Goal: Transaction & Acquisition: Obtain resource

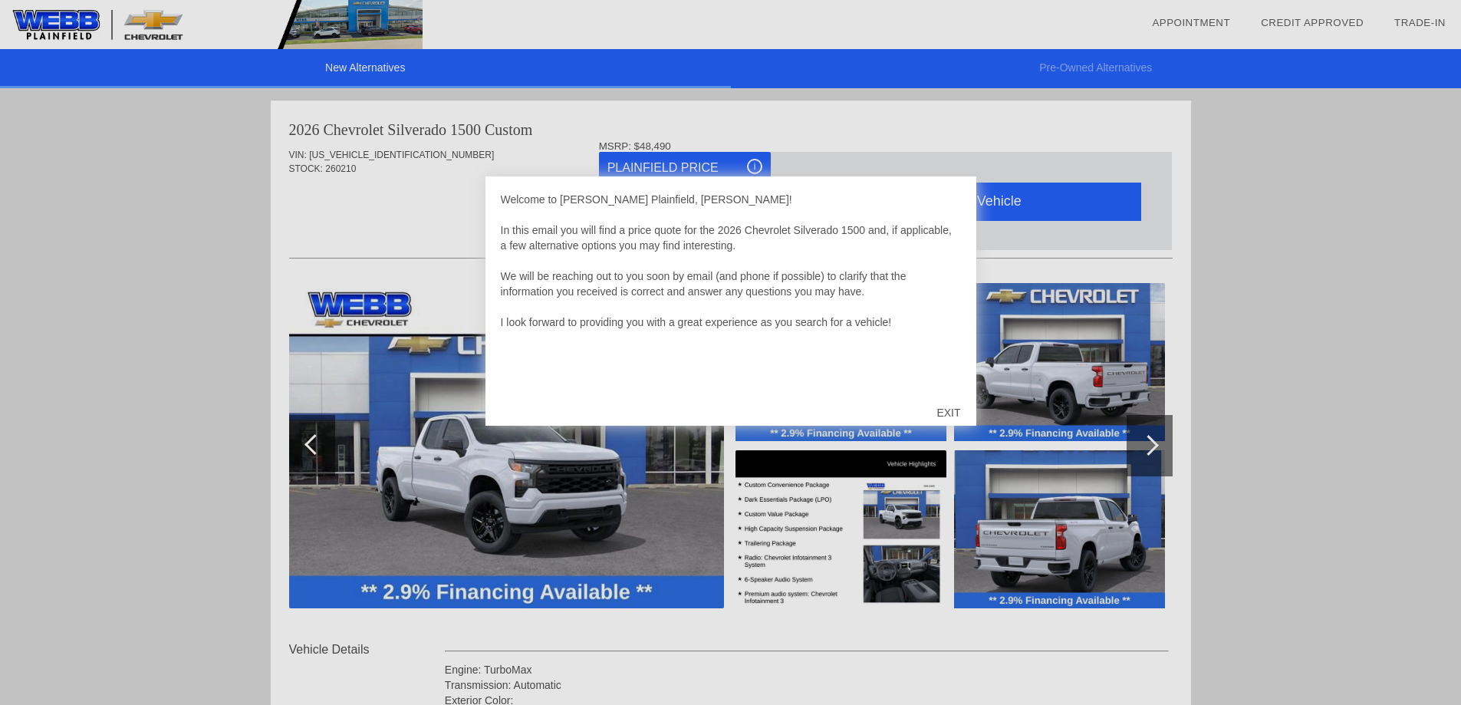
click at [952, 405] on div "EXIT" at bounding box center [948, 413] width 54 height 46
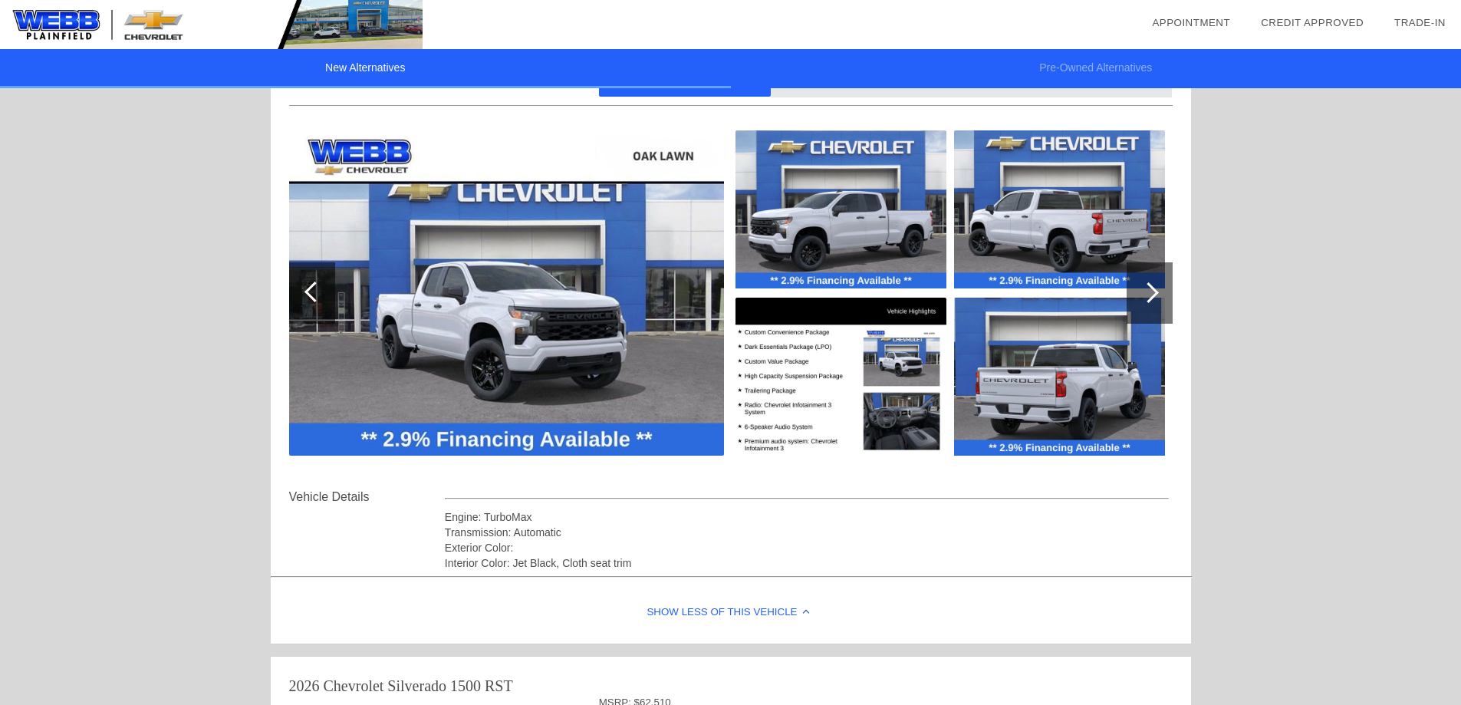
scroll to position [153, 0]
click at [578, 319] on img at bounding box center [506, 292] width 435 height 325
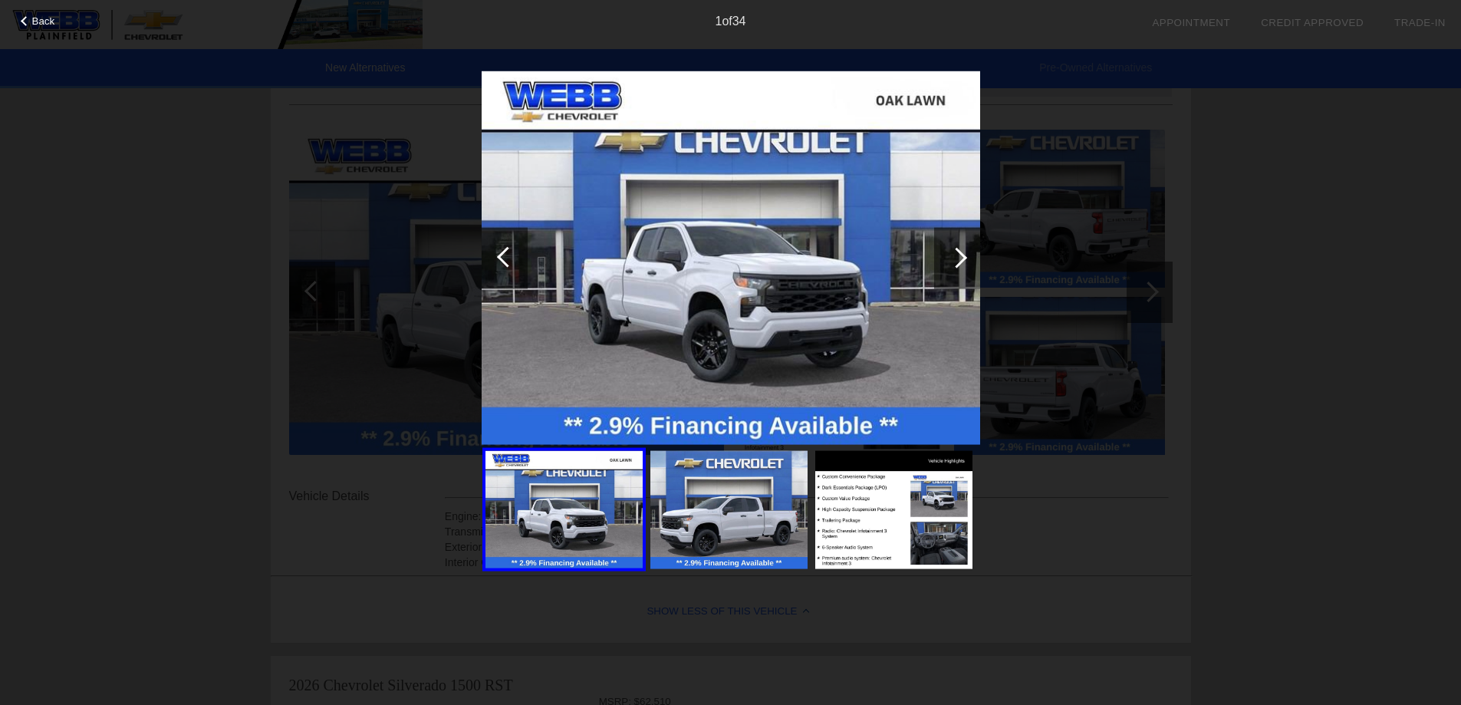
click at [961, 250] on div at bounding box center [957, 257] width 46 height 61
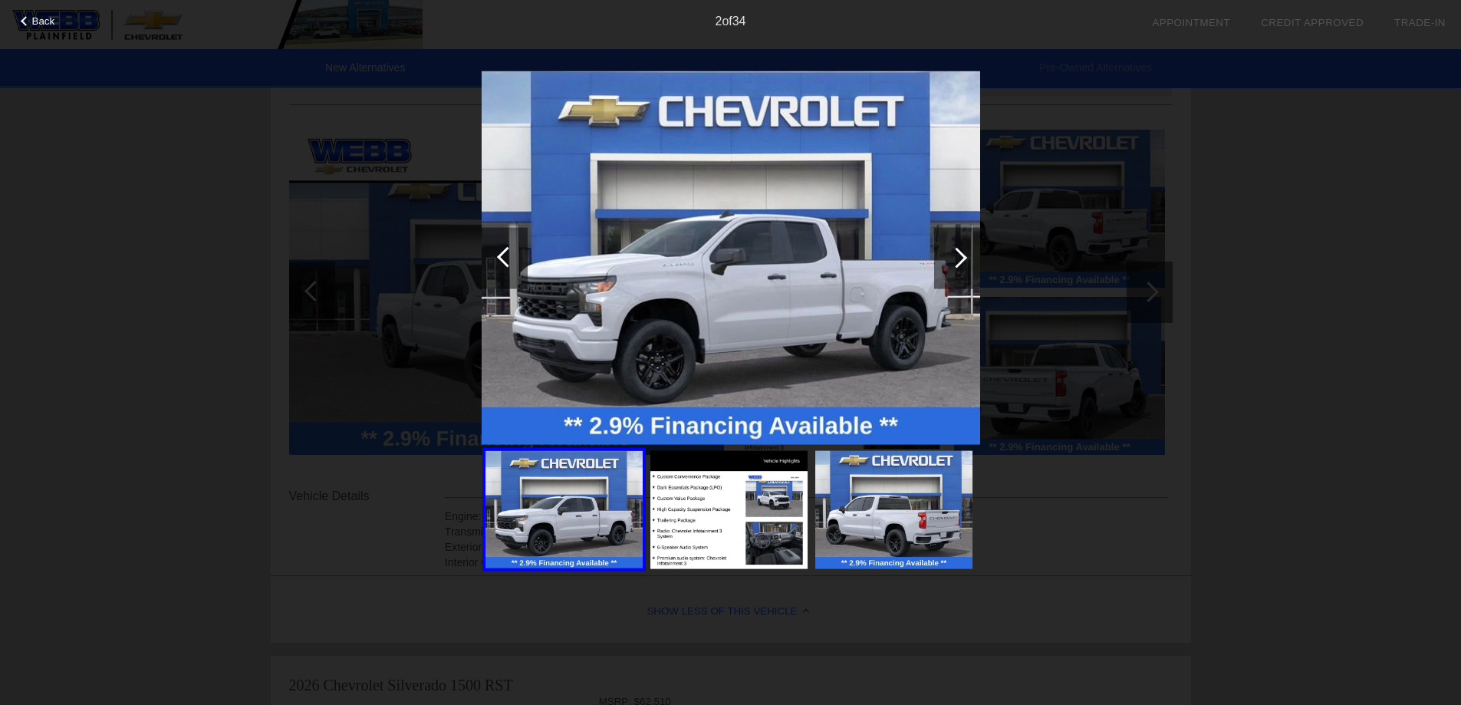
click at [960, 250] on div at bounding box center [957, 257] width 46 height 61
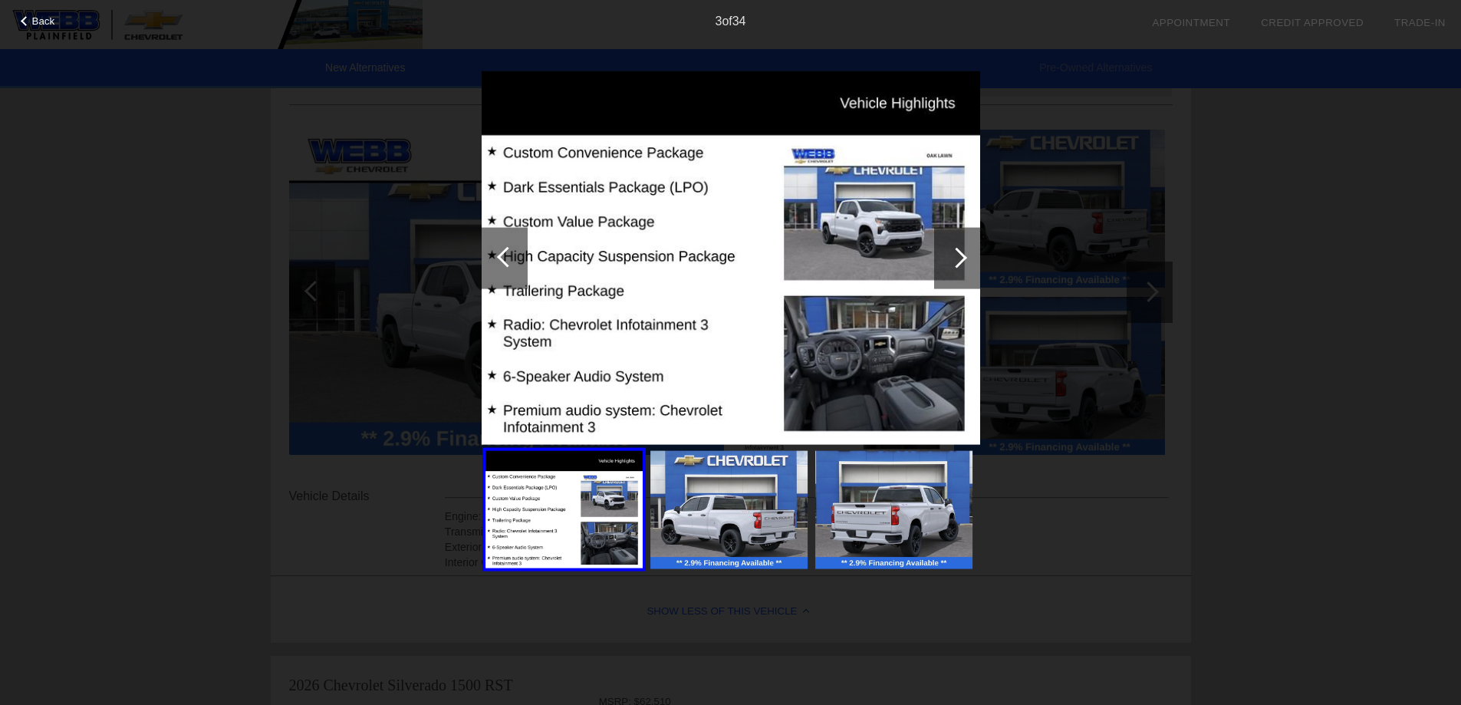
click at [946, 251] on div at bounding box center [957, 257] width 46 height 61
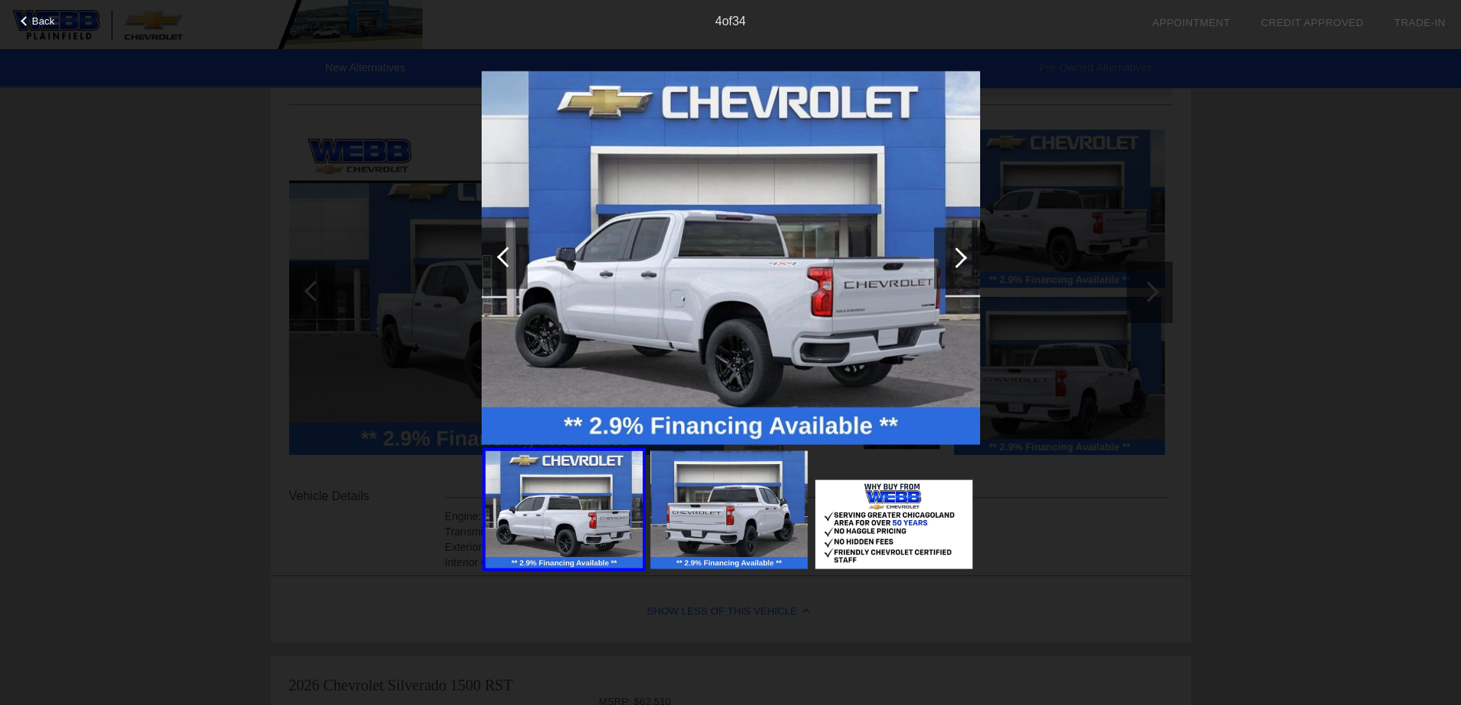
click at [946, 250] on div at bounding box center [957, 257] width 46 height 61
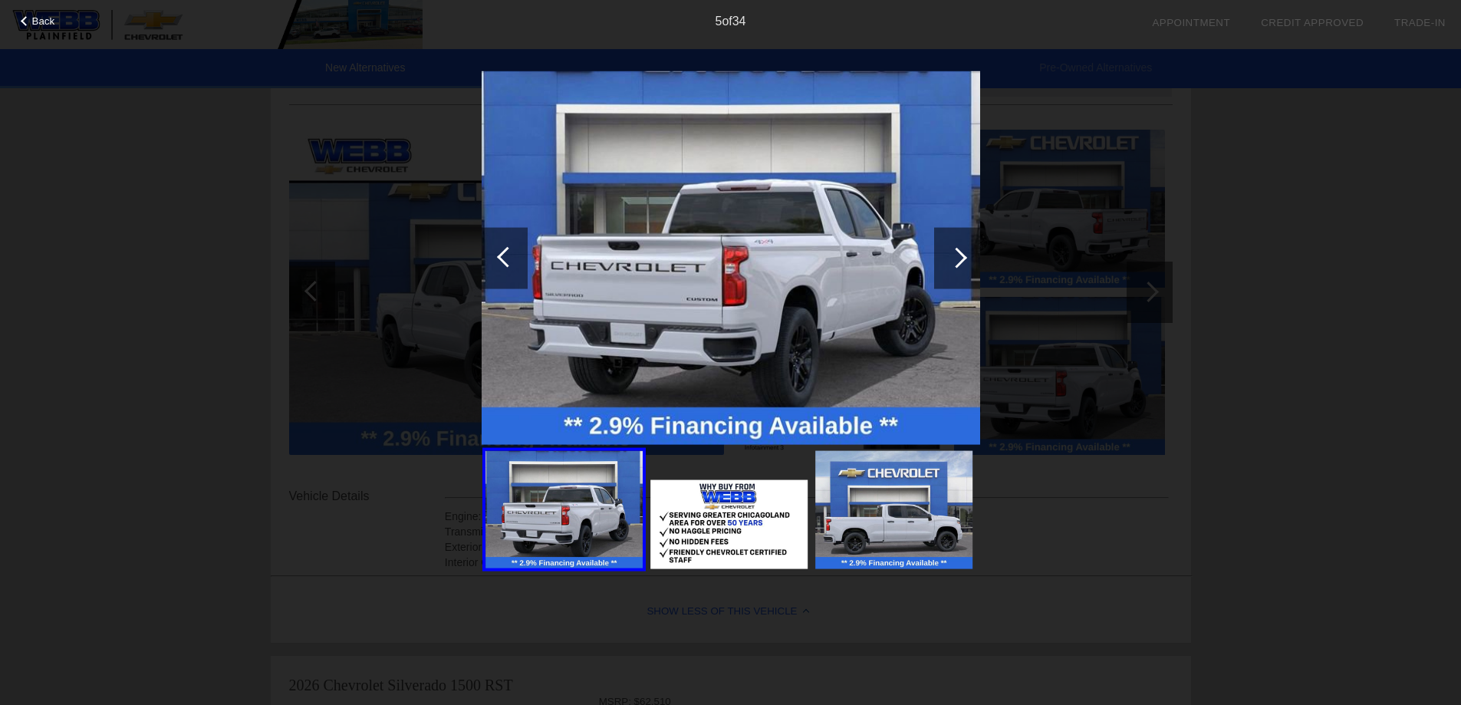
click at [946, 250] on div at bounding box center [957, 257] width 46 height 61
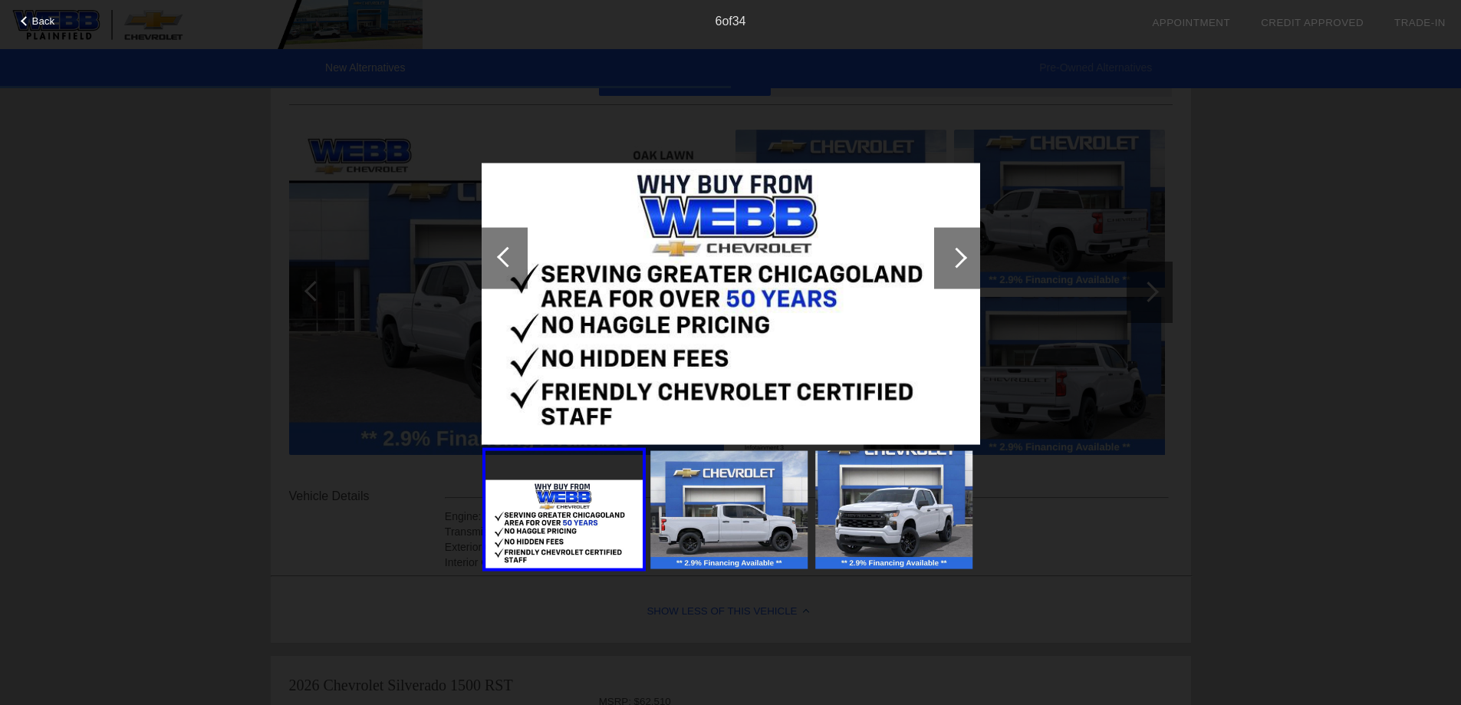
click at [946, 250] on div at bounding box center [957, 257] width 46 height 61
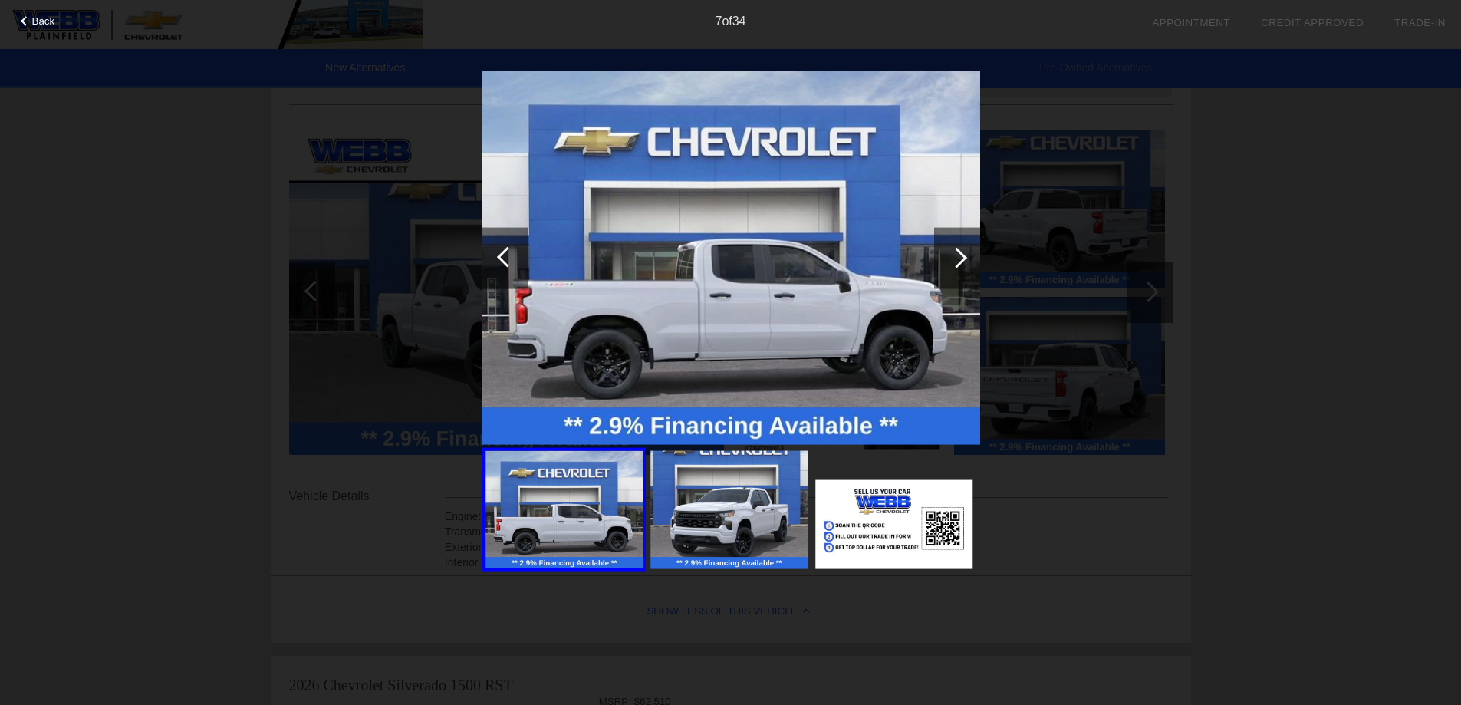
click at [957, 259] on div at bounding box center [957, 257] width 21 height 21
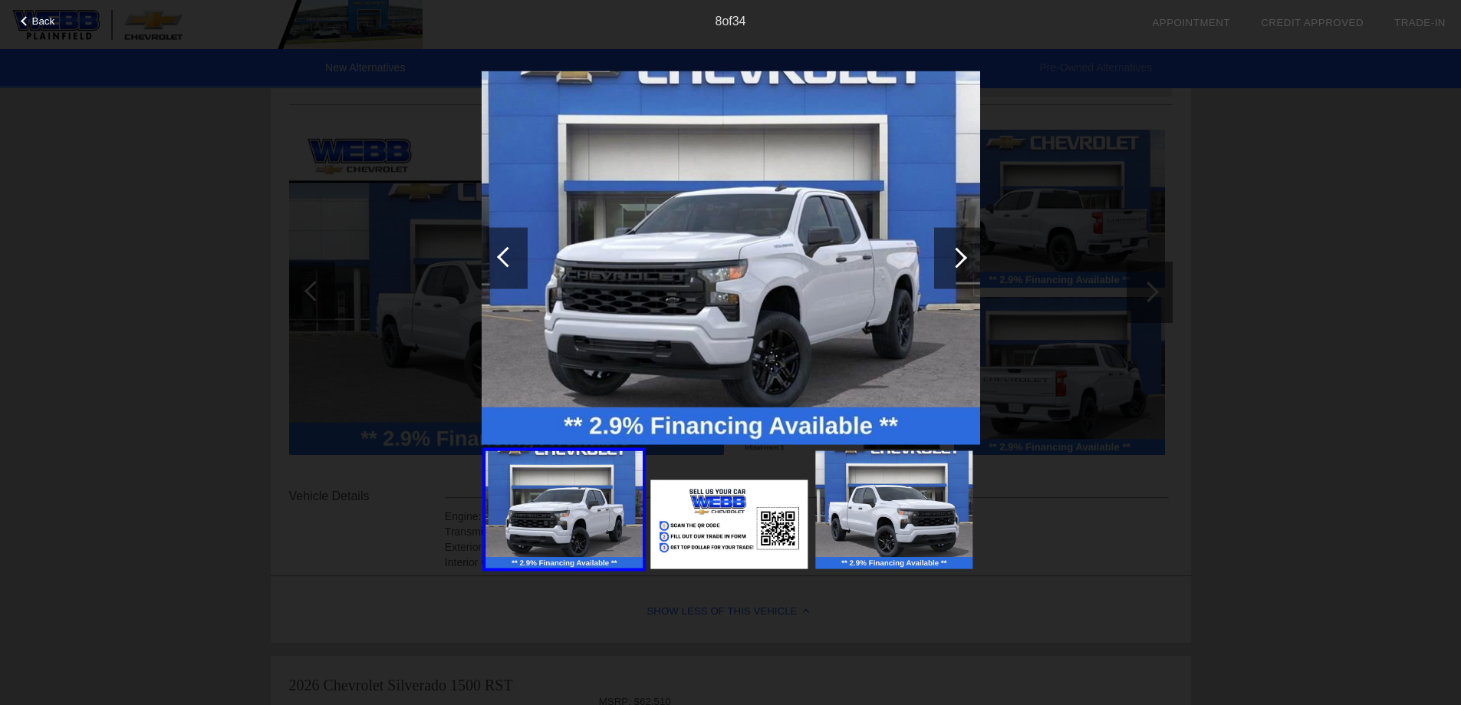
click at [953, 264] on div at bounding box center [957, 257] width 21 height 21
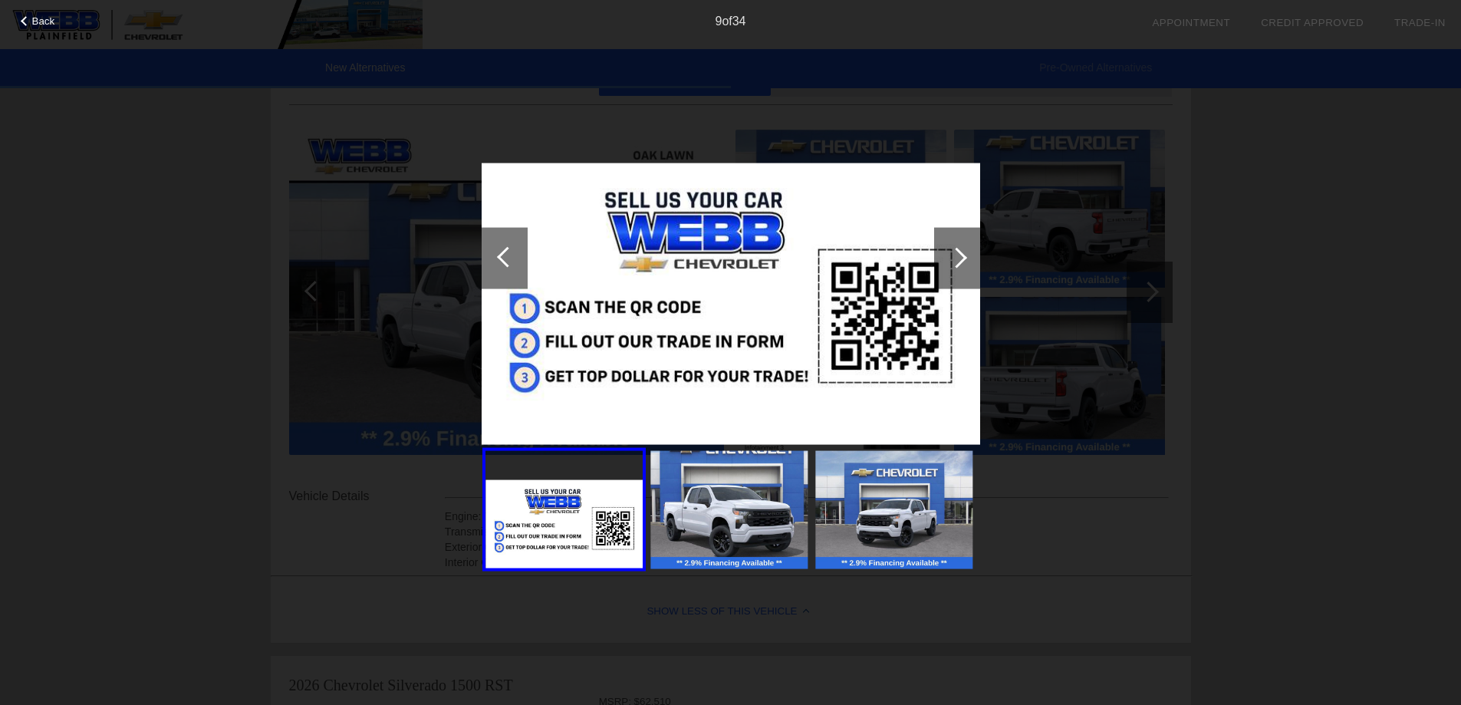
click at [952, 264] on div at bounding box center [957, 257] width 21 height 21
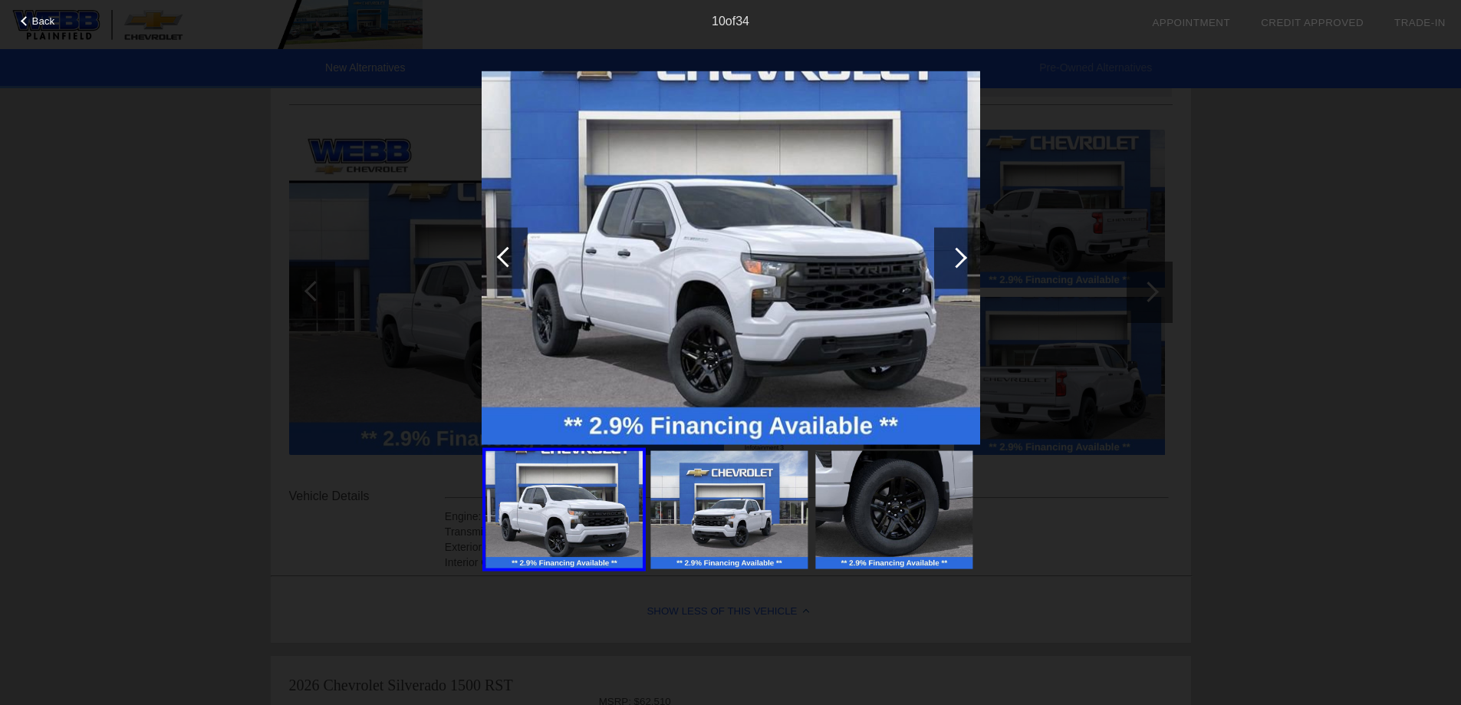
click at [950, 265] on div at bounding box center [957, 257] width 46 height 61
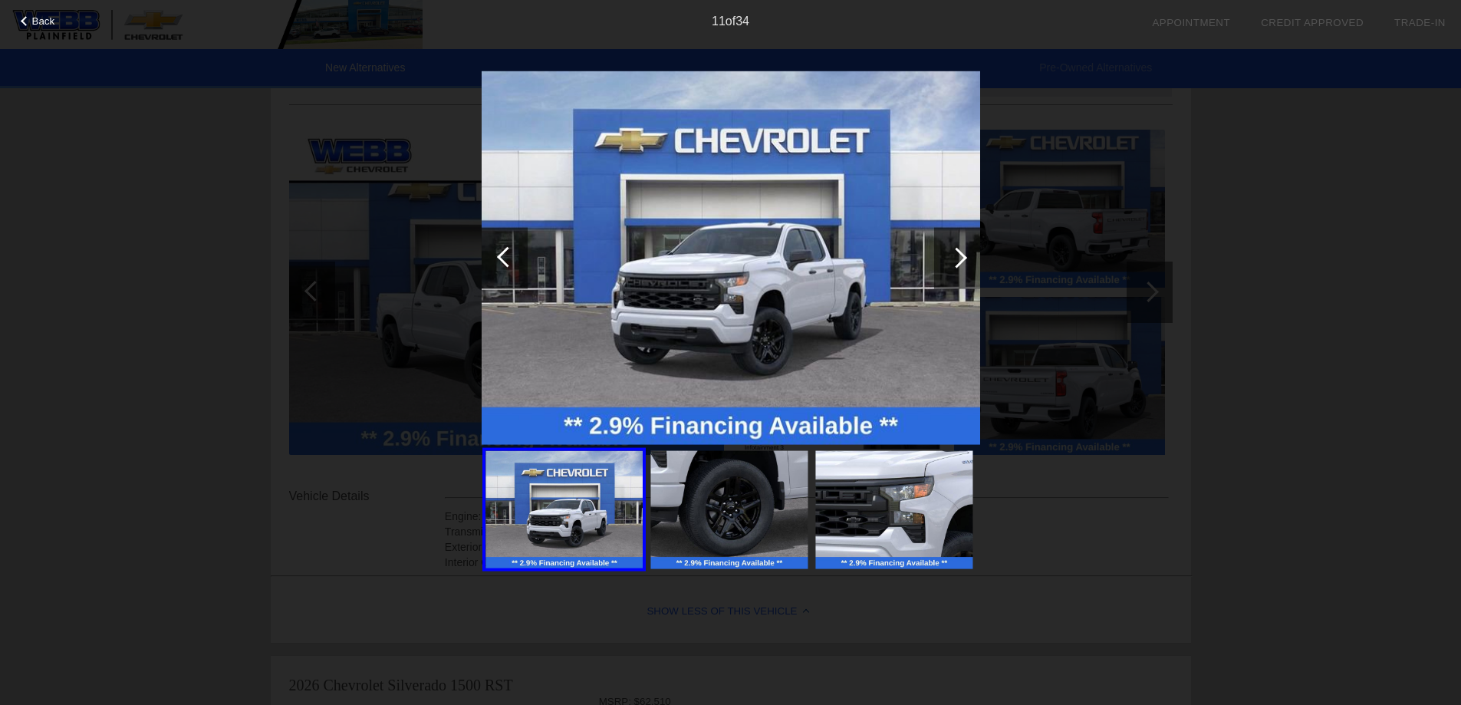
click at [950, 265] on div at bounding box center [957, 257] width 46 height 61
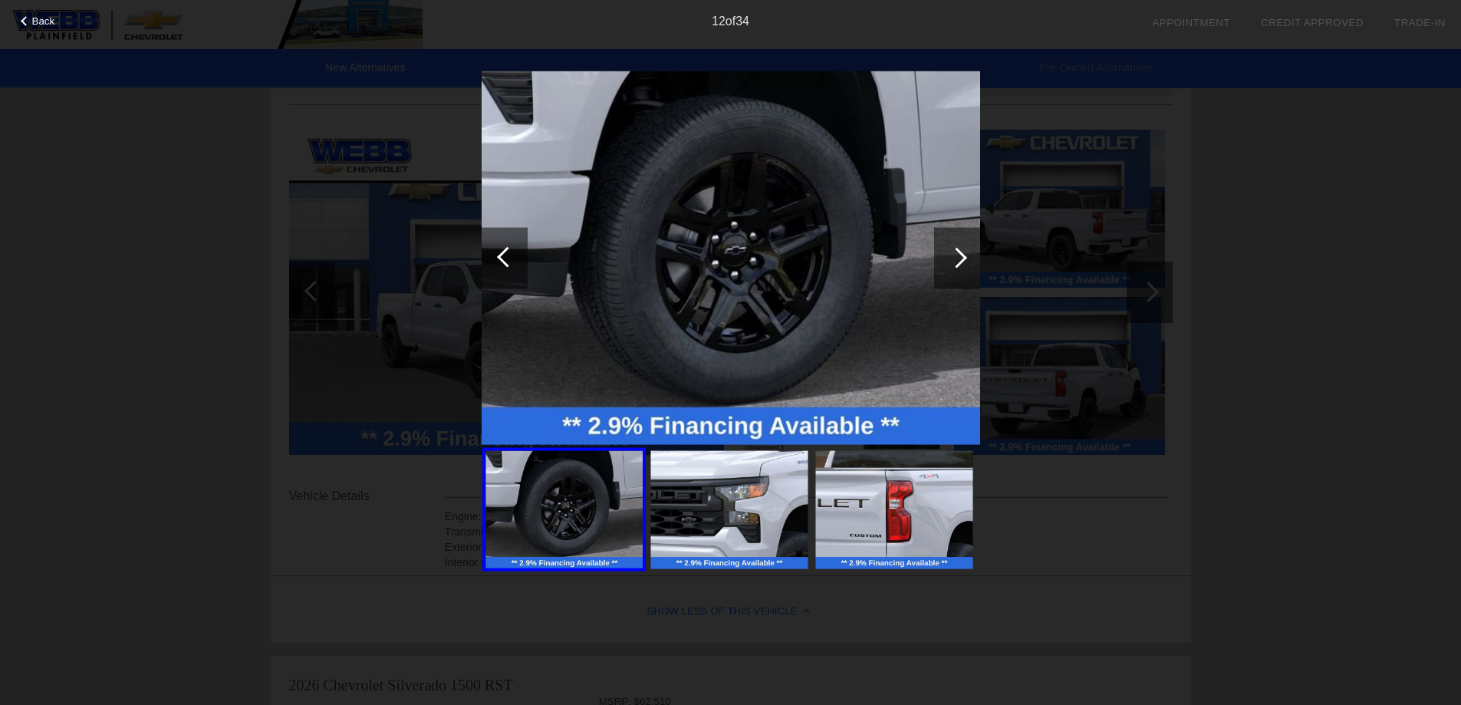
click at [950, 265] on div at bounding box center [957, 257] width 46 height 61
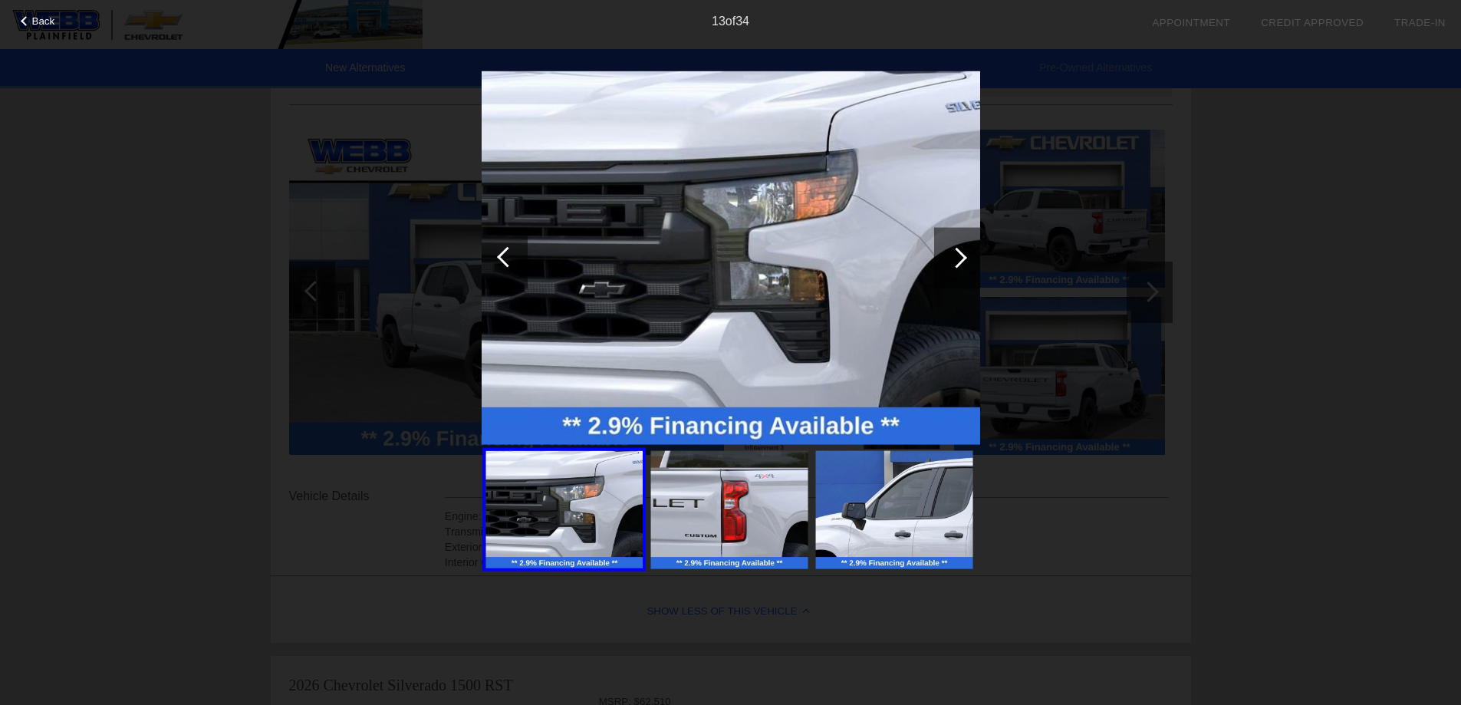
click at [486, 257] on div at bounding box center [505, 257] width 46 height 61
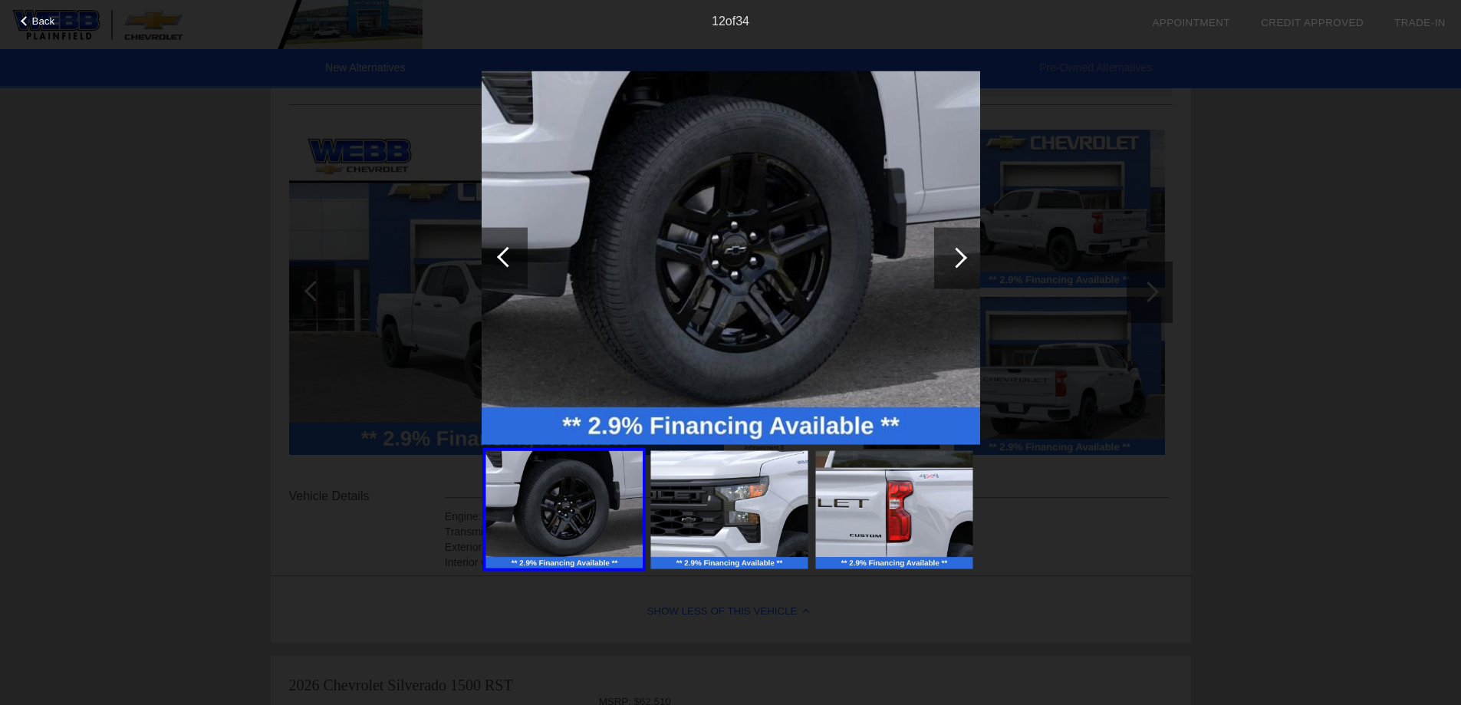
click at [961, 242] on div at bounding box center [957, 257] width 46 height 61
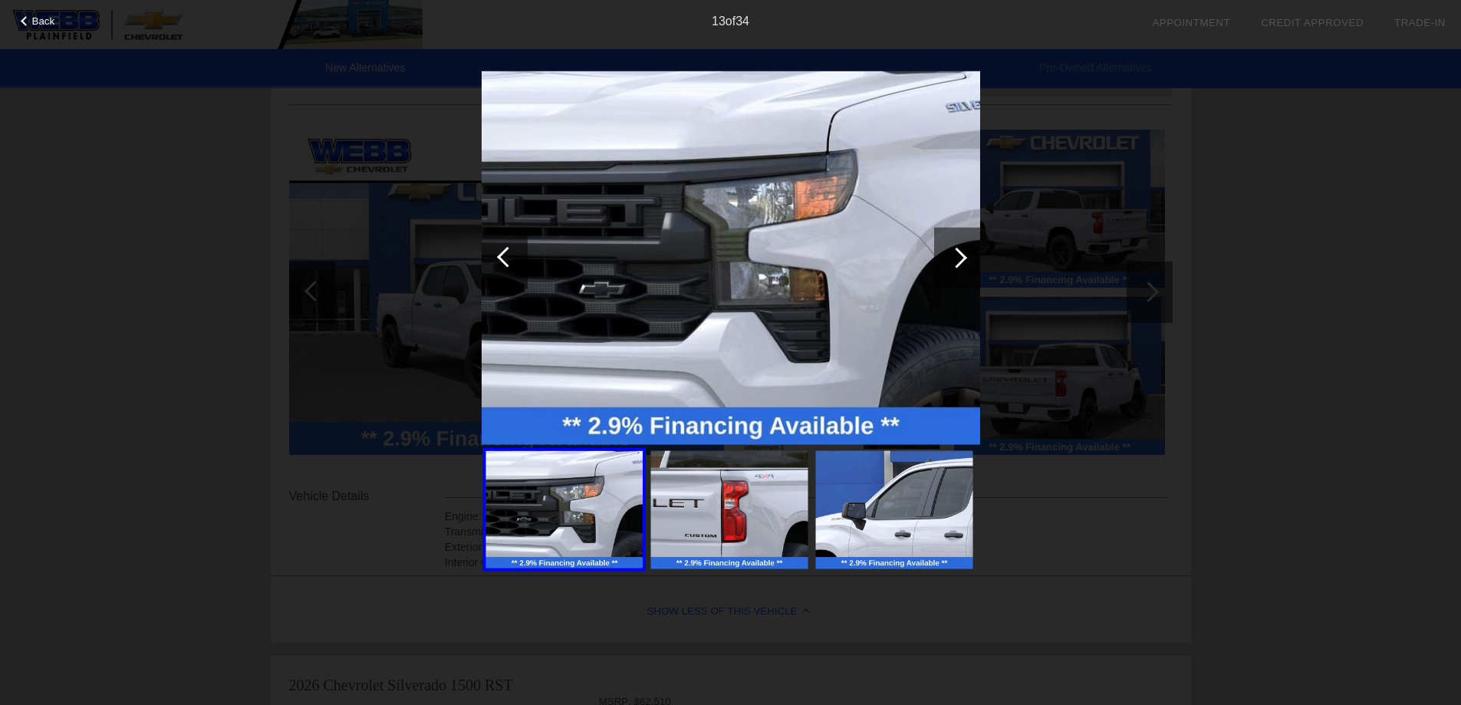
click at [954, 250] on div at bounding box center [957, 257] width 21 height 21
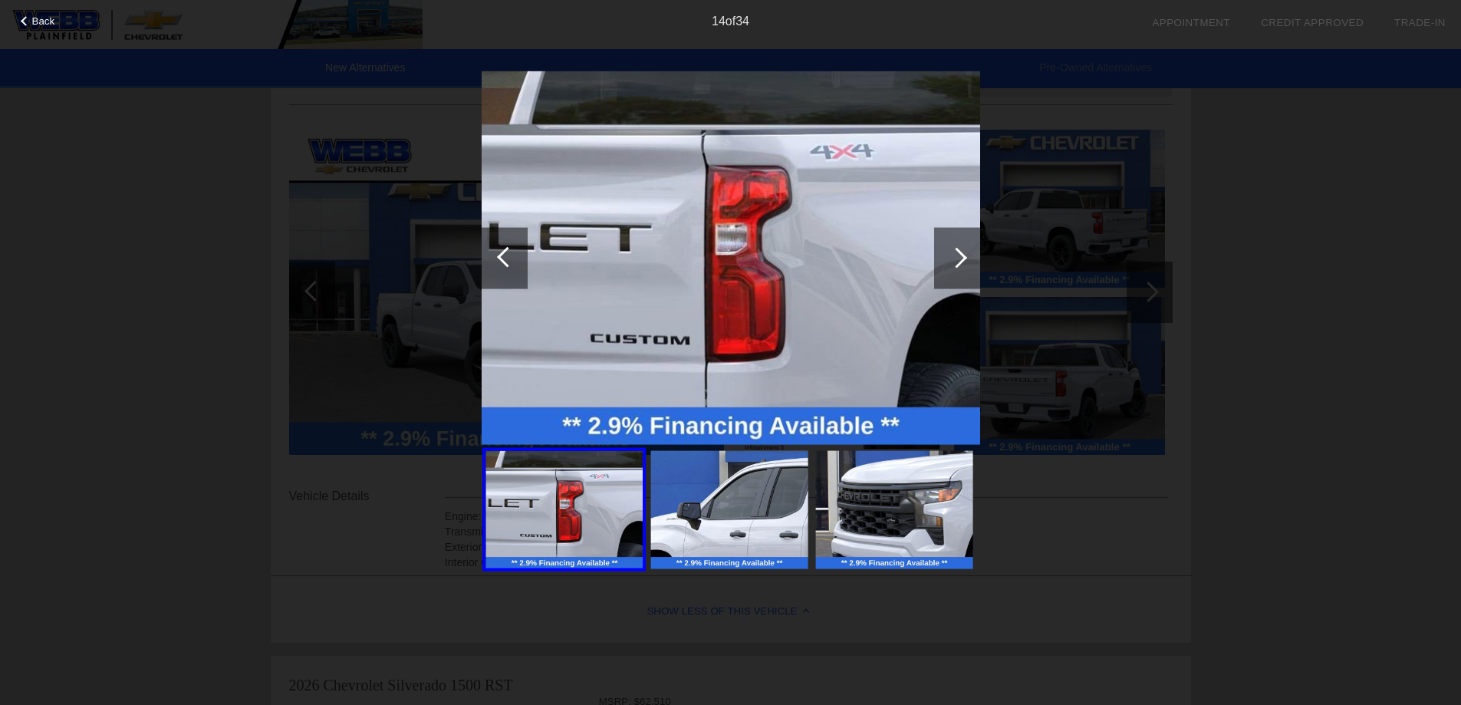
click at [954, 250] on div at bounding box center [957, 257] width 21 height 21
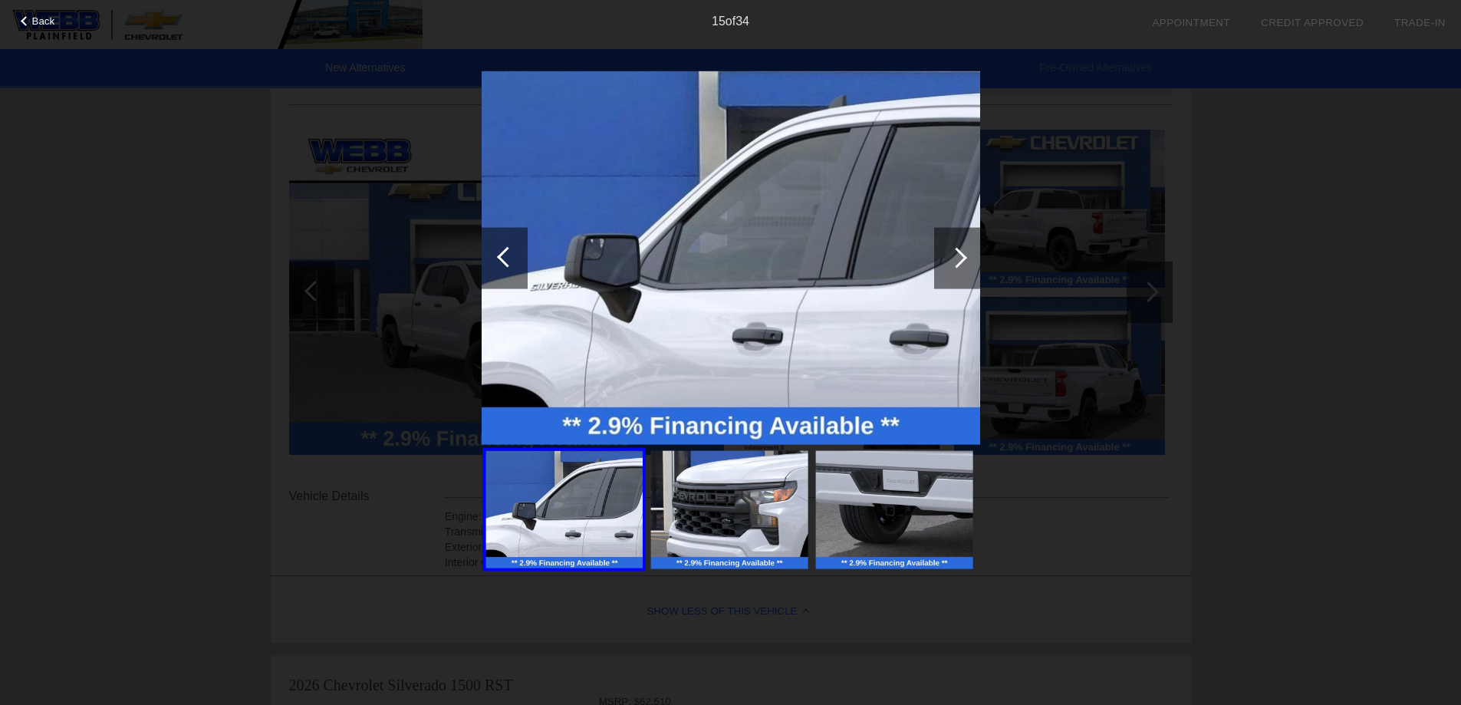
click at [954, 250] on div at bounding box center [957, 257] width 21 height 21
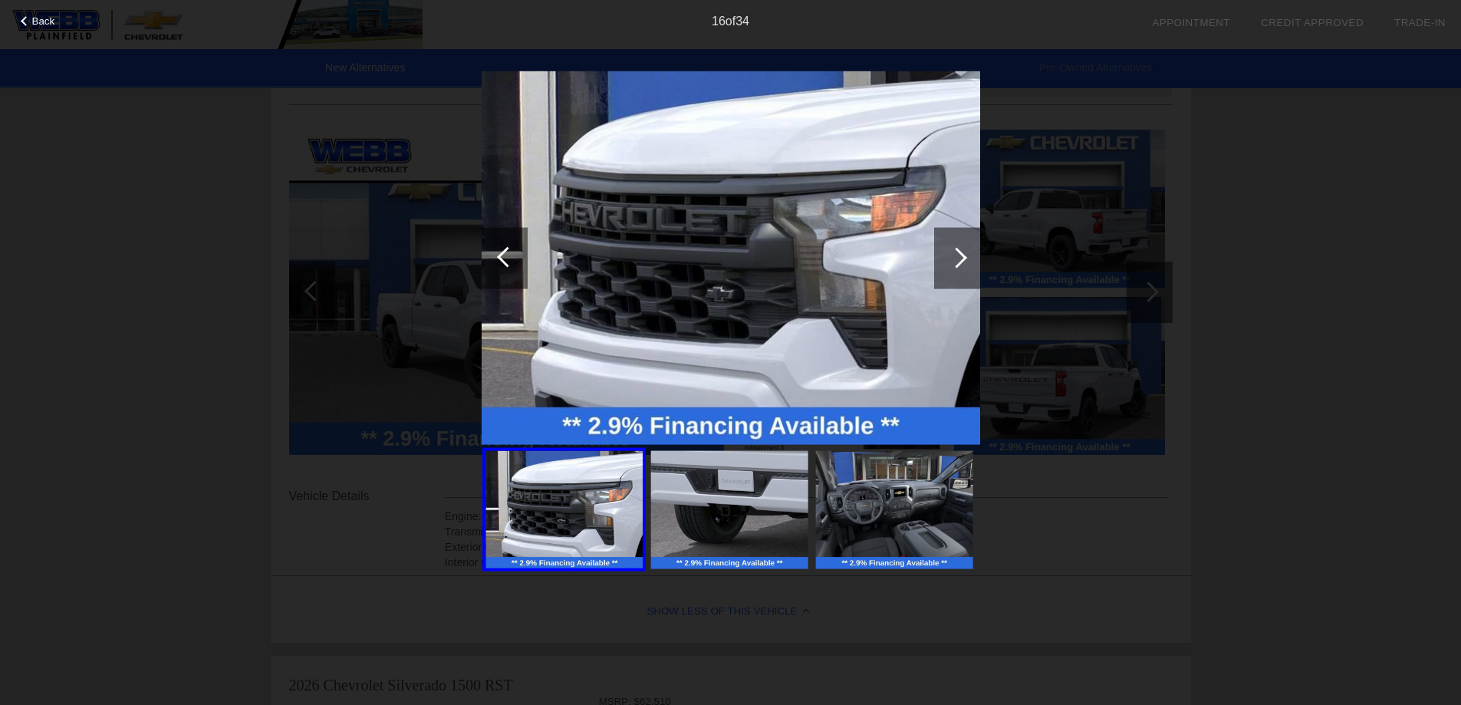
click at [954, 250] on div at bounding box center [957, 257] width 21 height 21
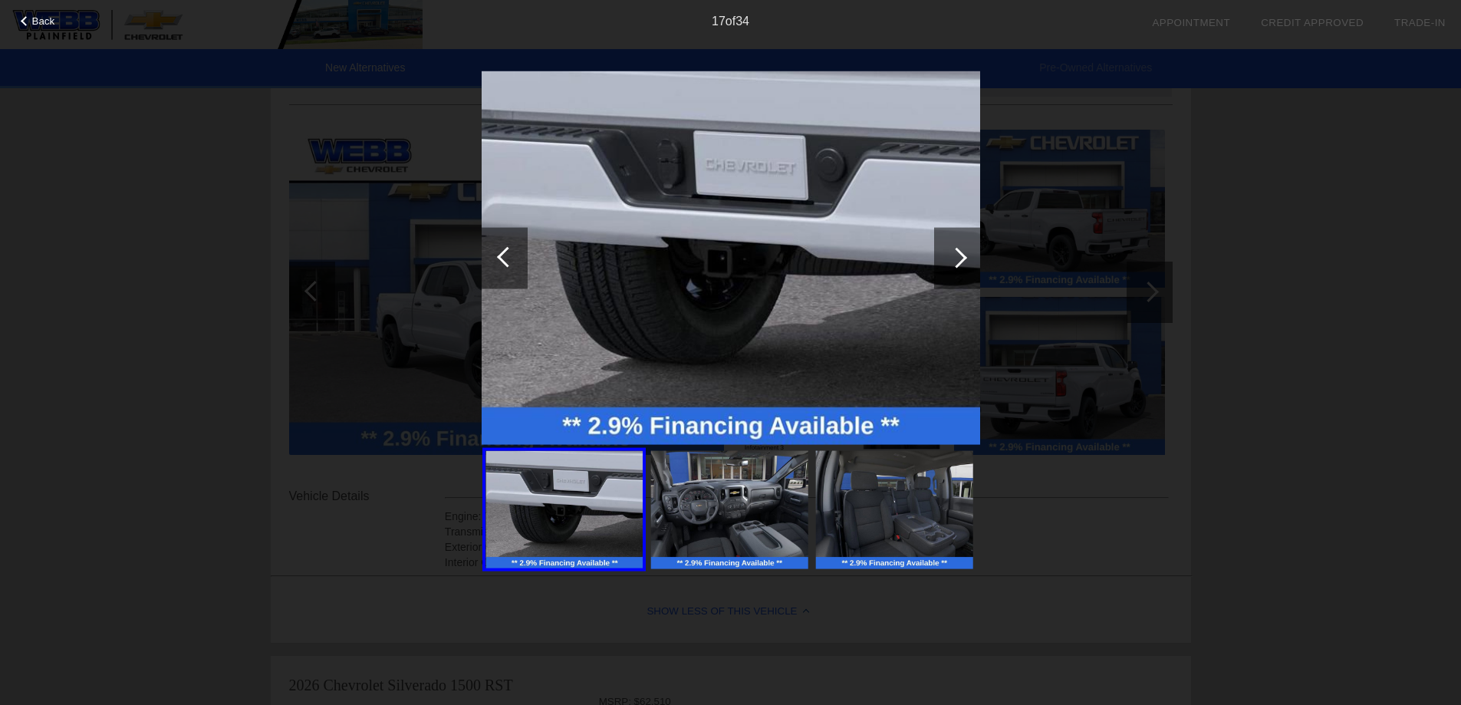
click at [954, 250] on div at bounding box center [957, 257] width 21 height 21
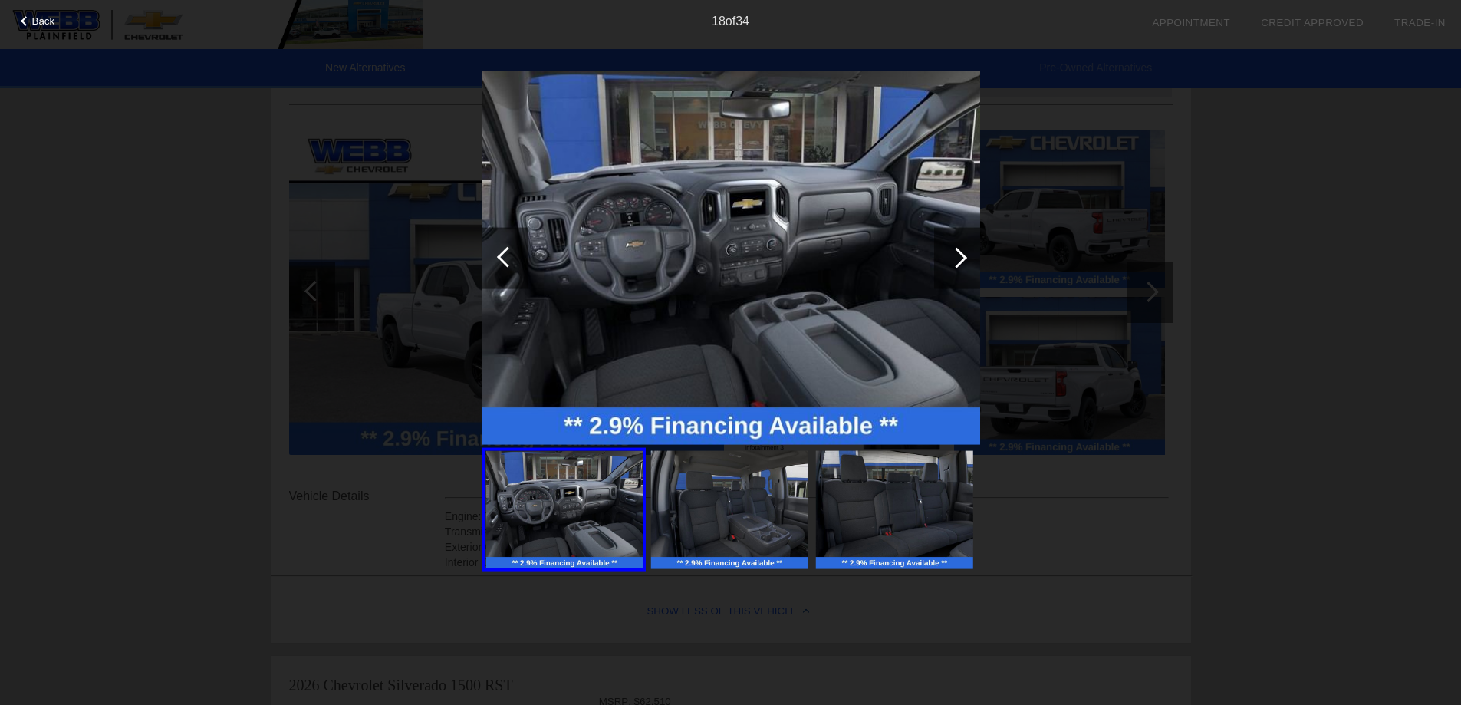
click at [964, 252] on div at bounding box center [957, 257] width 46 height 61
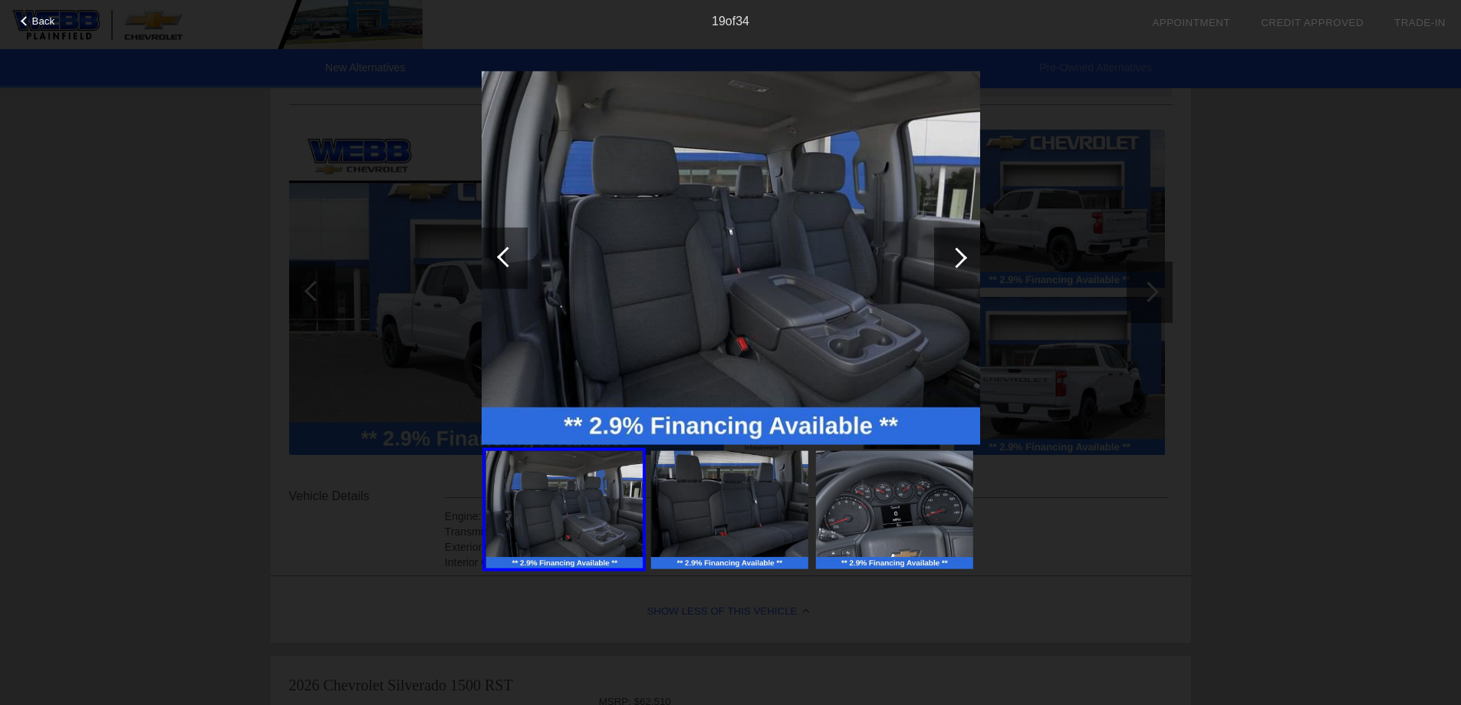
click at [964, 252] on div at bounding box center [957, 257] width 46 height 61
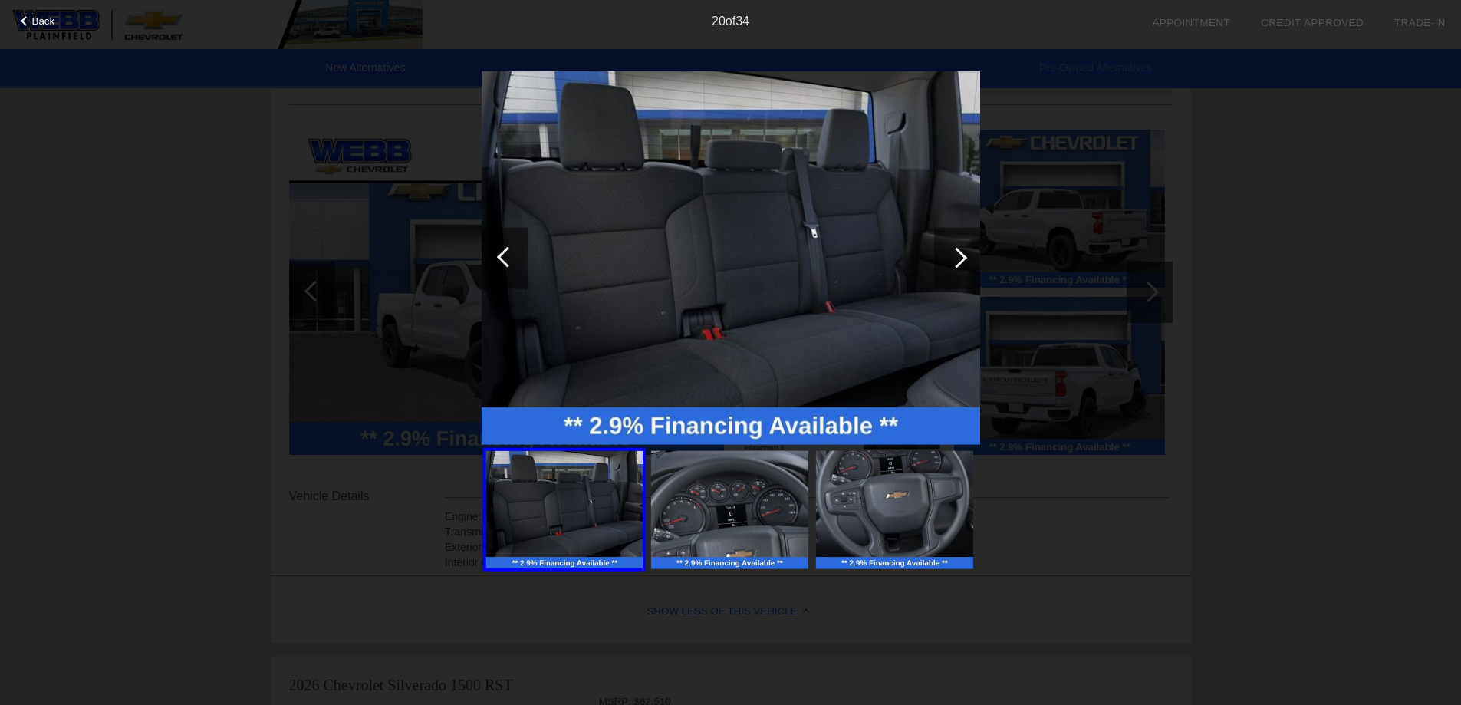
click at [504, 262] on div at bounding box center [507, 256] width 21 height 21
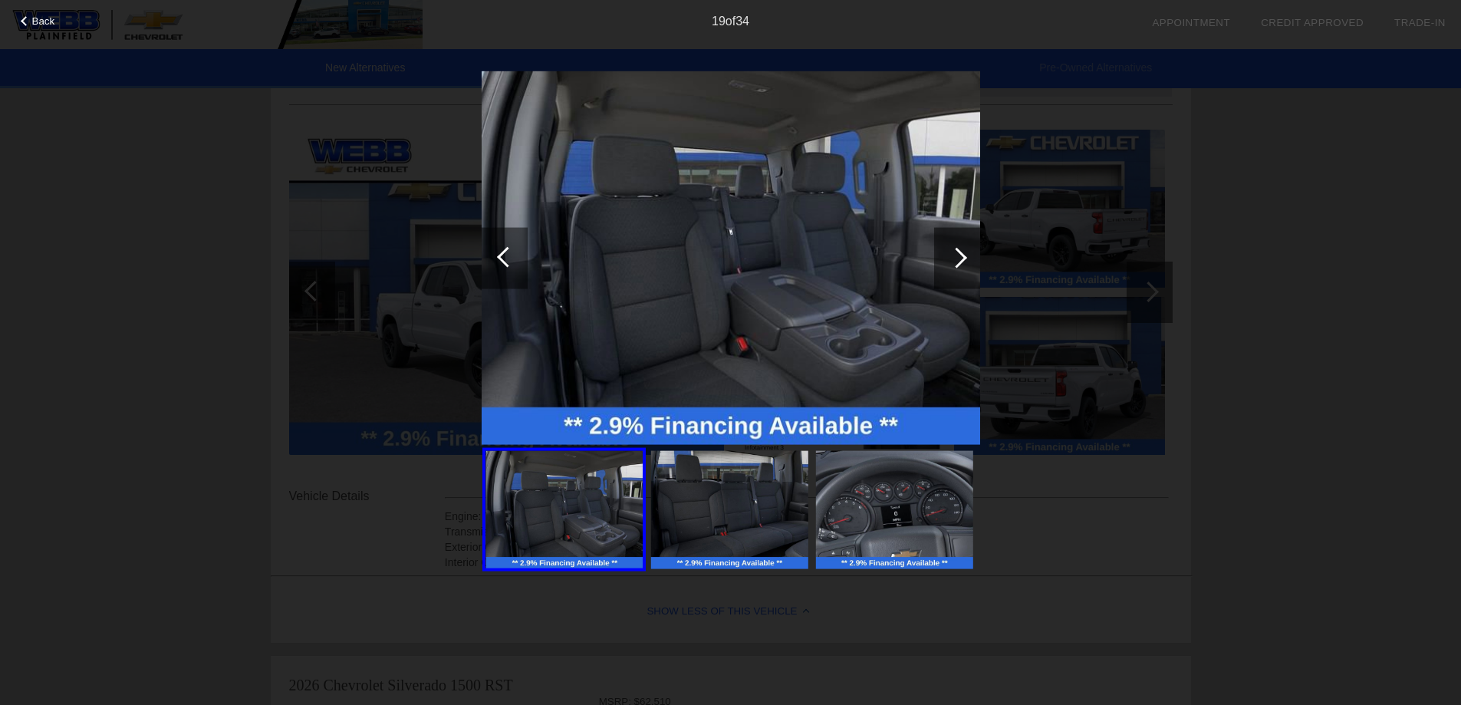
click at [960, 255] on div at bounding box center [957, 257] width 21 height 21
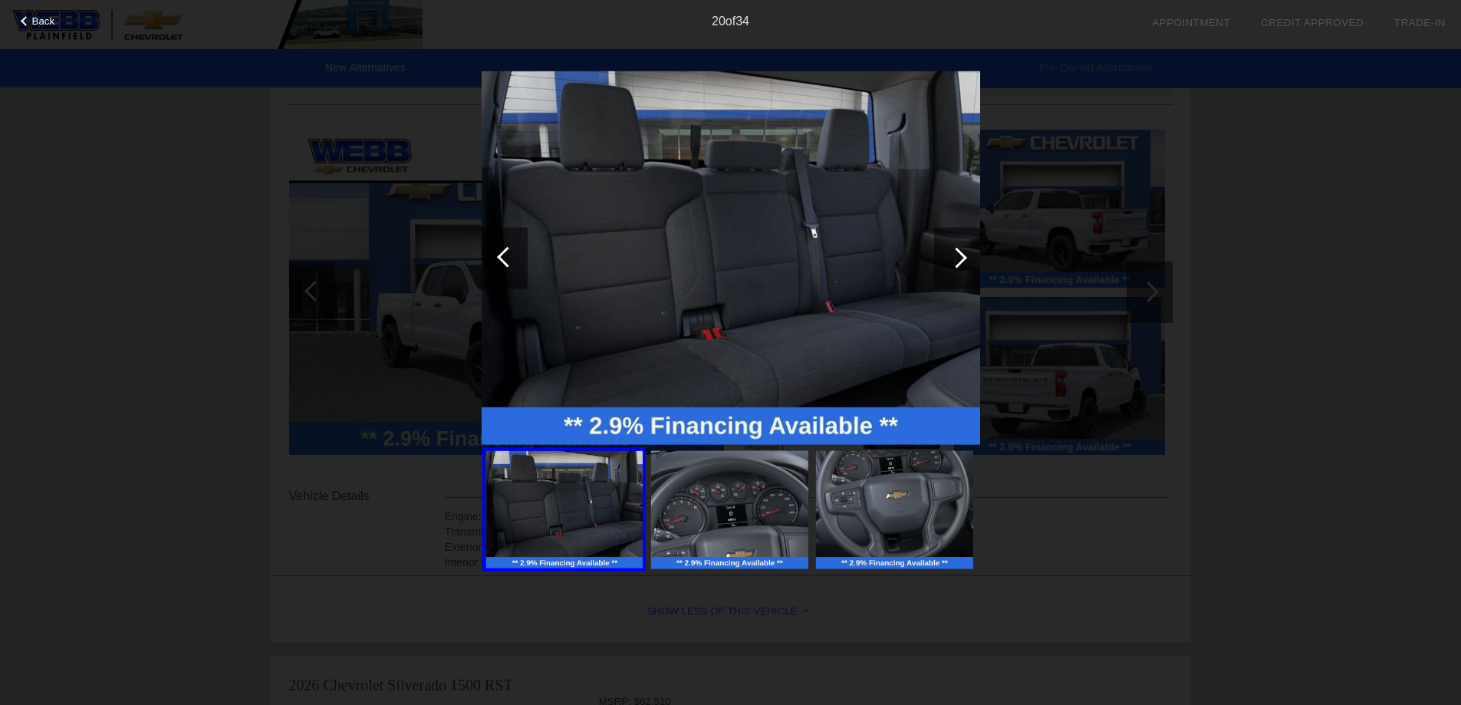
click at [959, 255] on div at bounding box center [957, 257] width 21 height 21
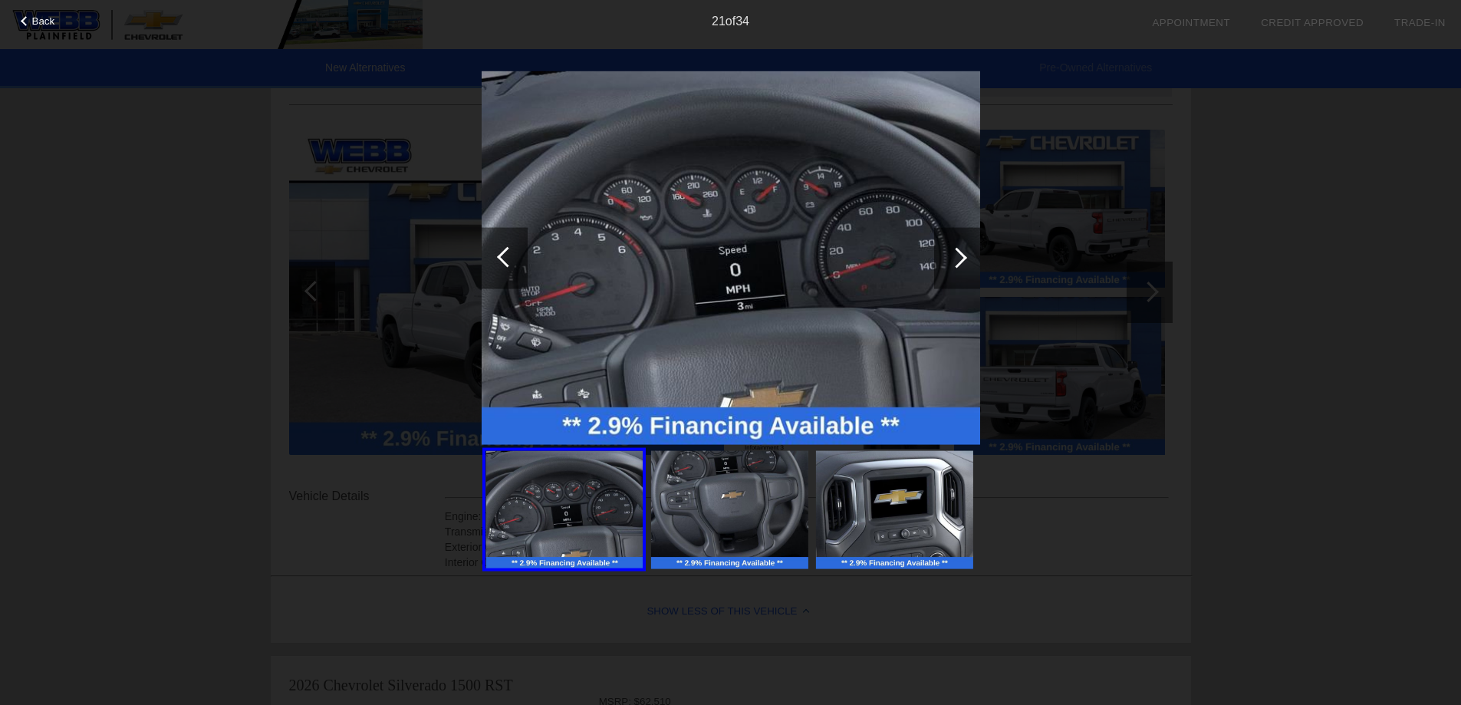
click at [958, 255] on div at bounding box center [957, 257] width 21 height 21
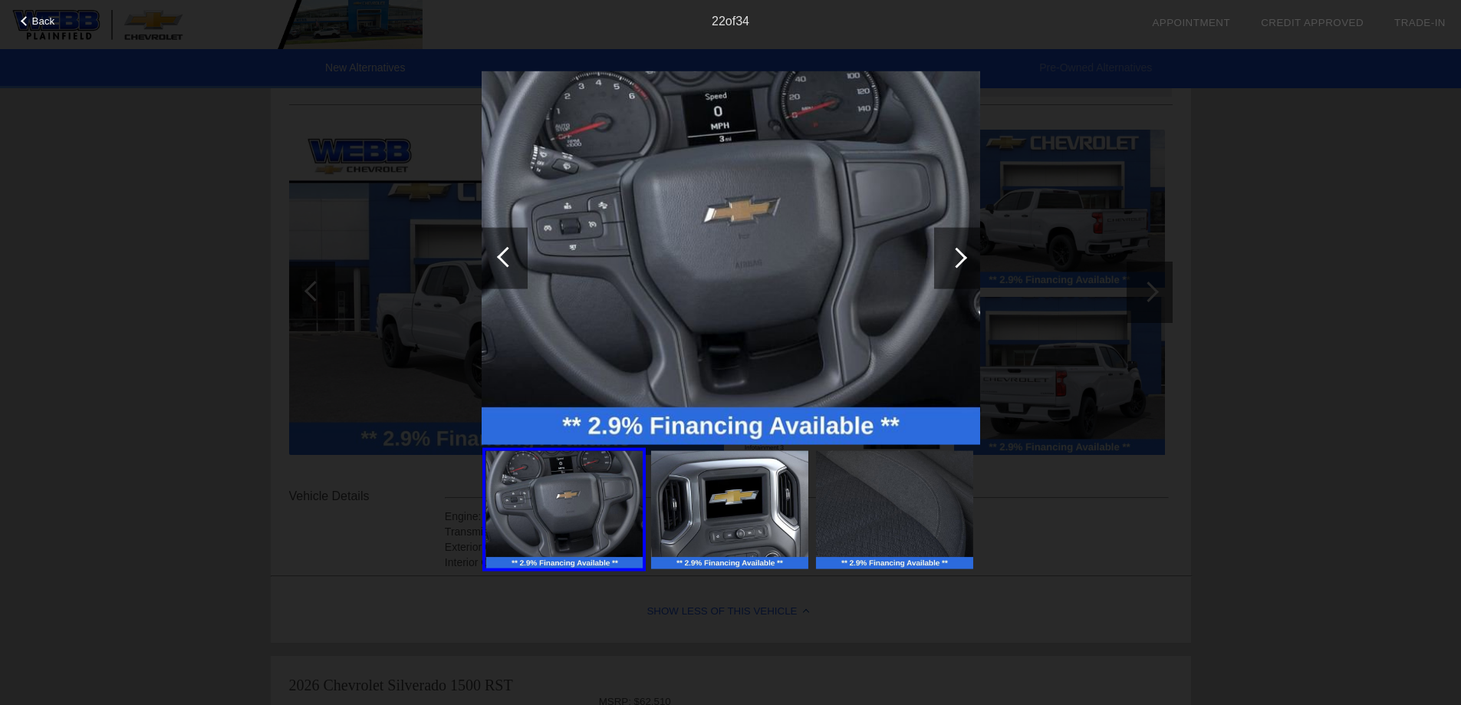
click at [961, 251] on div at bounding box center [957, 257] width 46 height 61
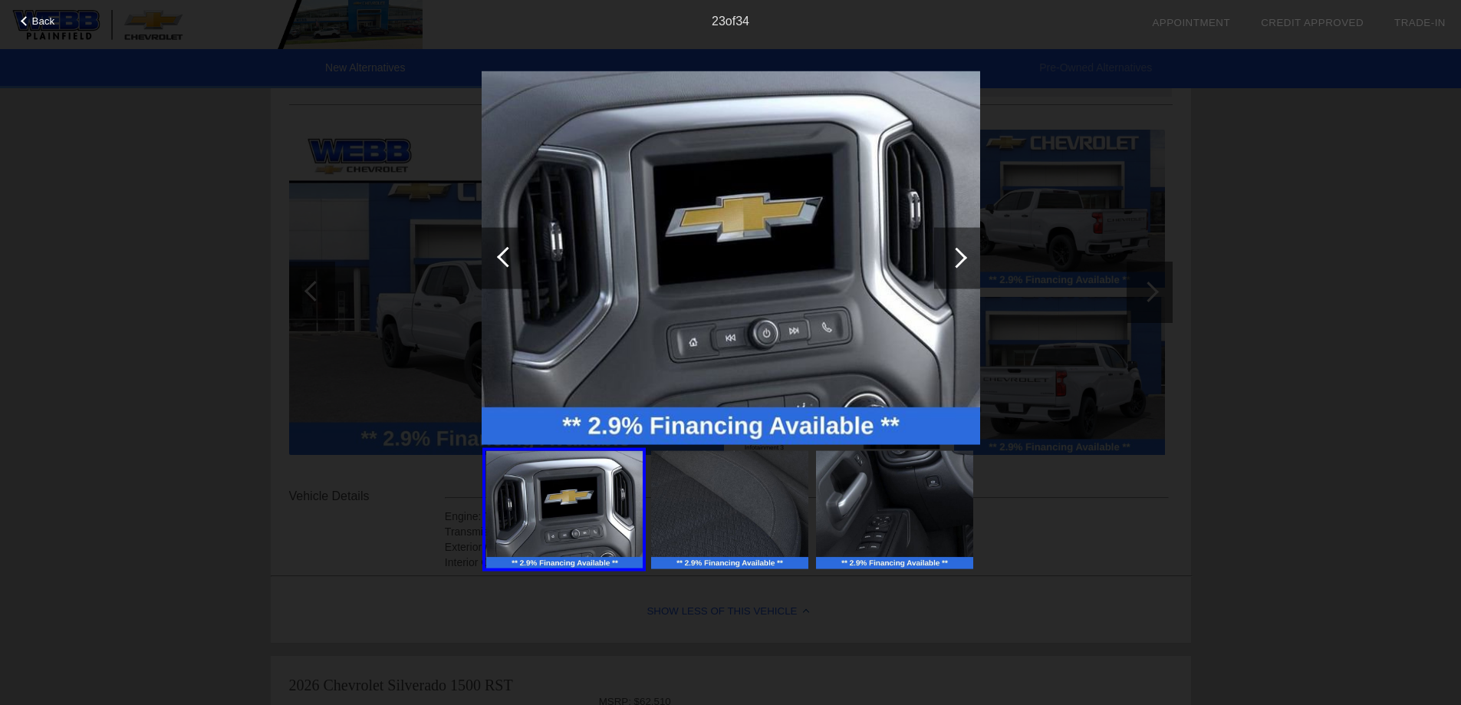
click at [961, 251] on div at bounding box center [957, 257] width 46 height 61
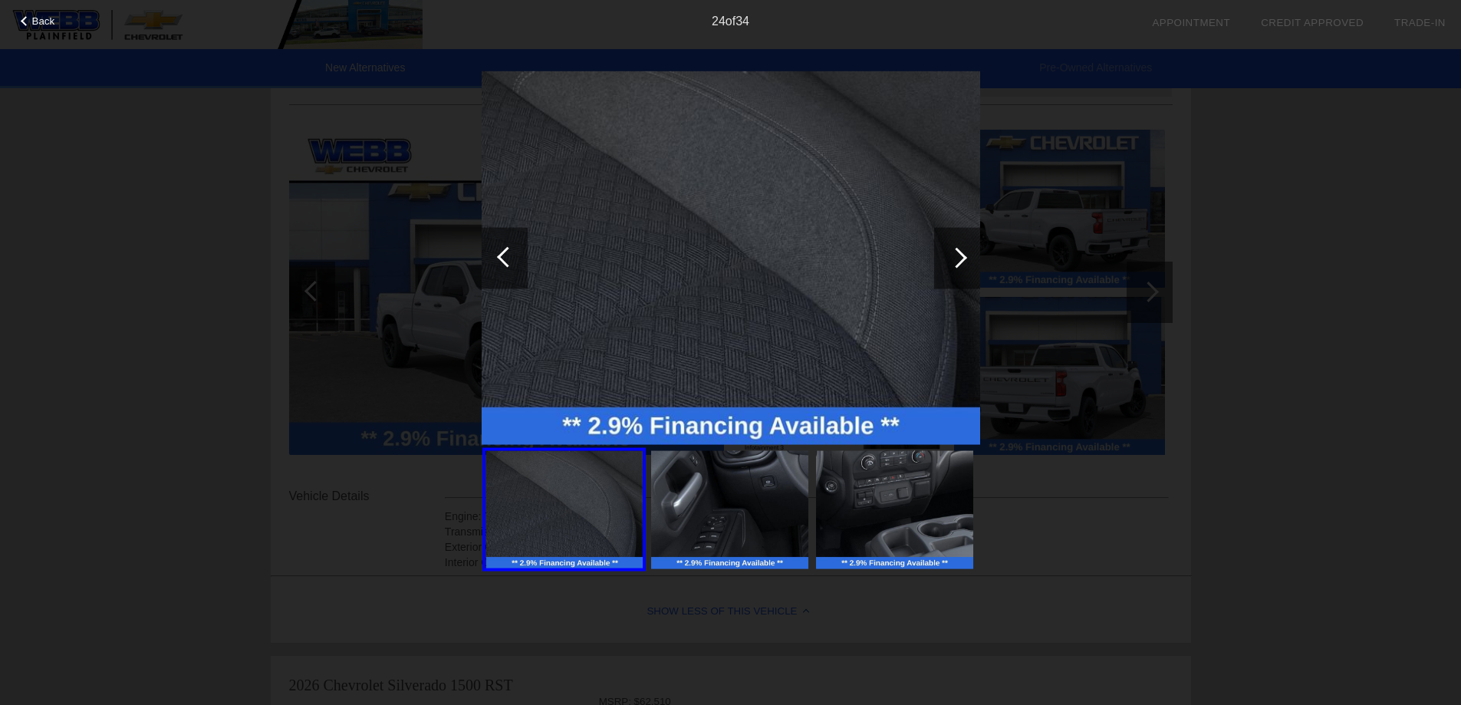
click at [961, 251] on div at bounding box center [957, 257] width 46 height 61
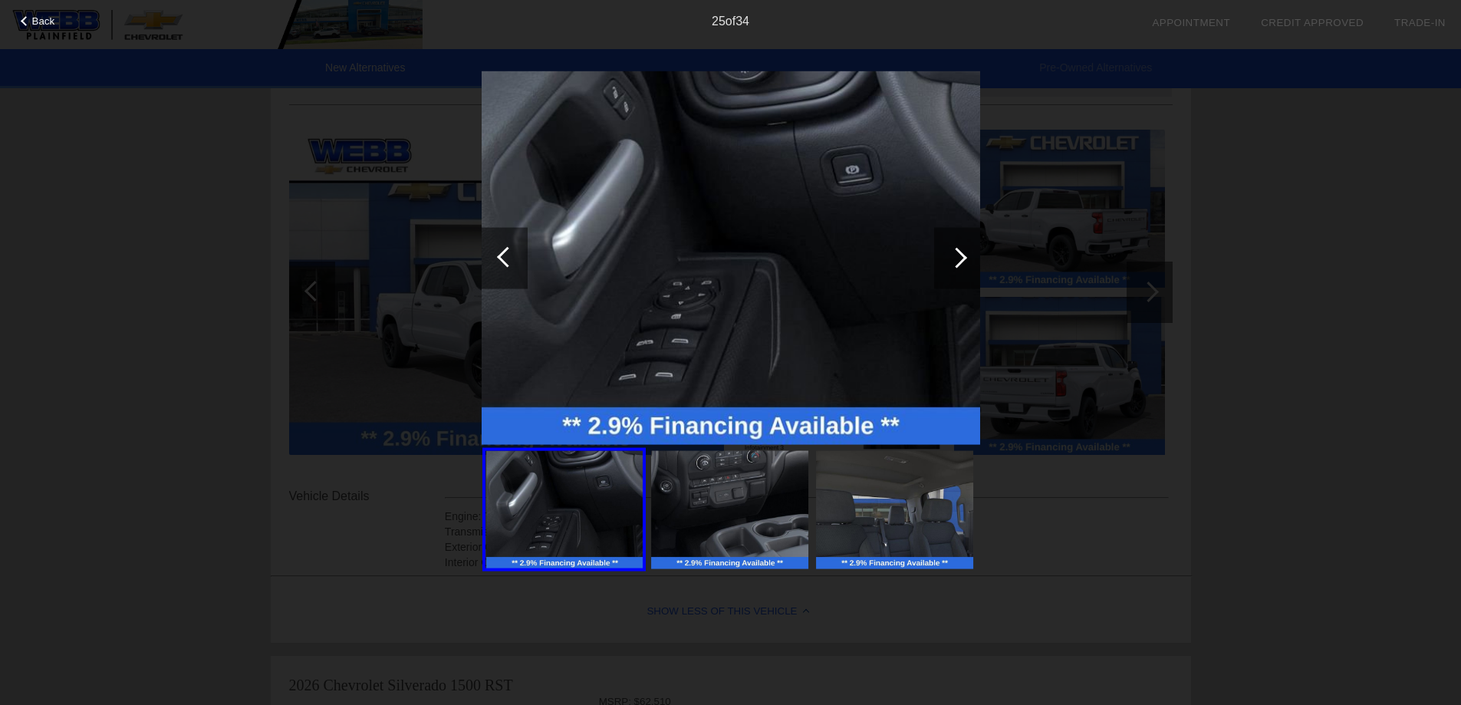
click at [961, 251] on div at bounding box center [957, 257] width 46 height 61
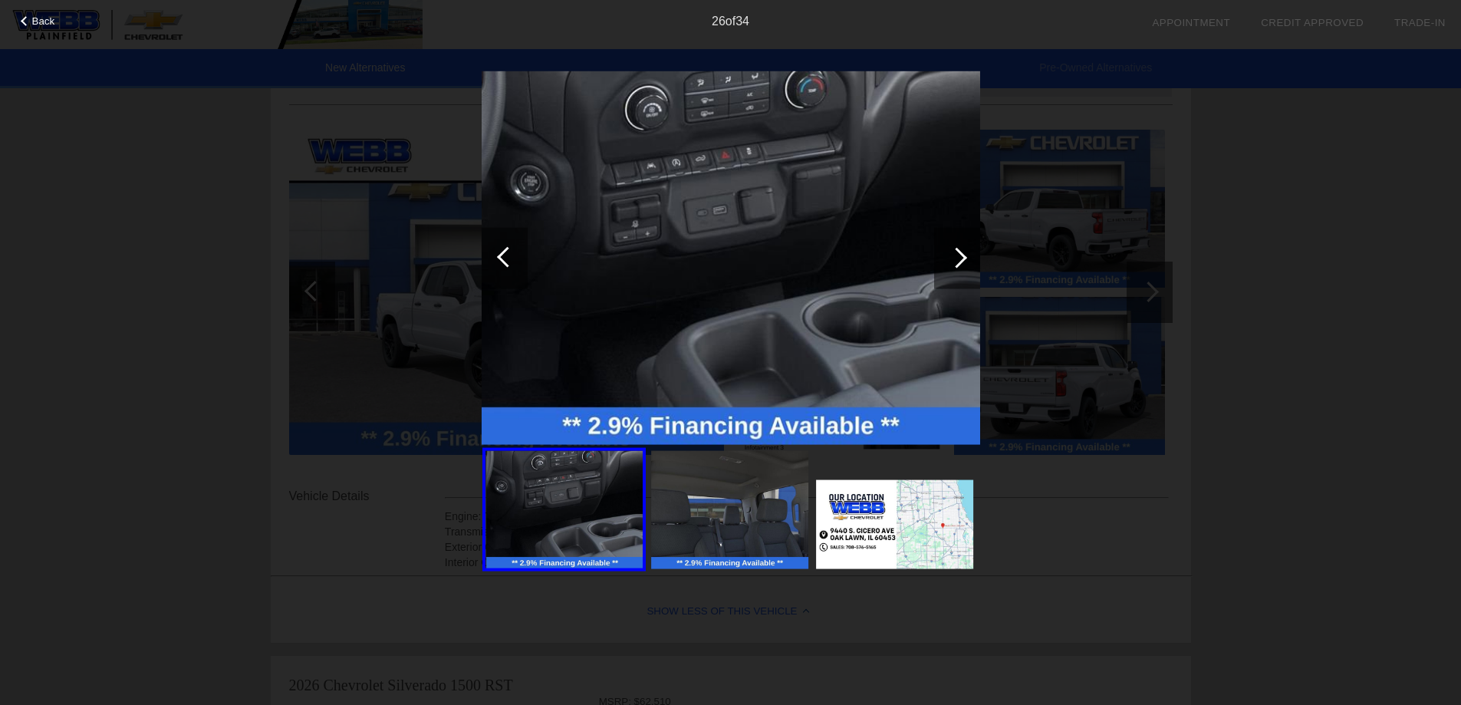
click at [961, 251] on div at bounding box center [957, 257] width 46 height 61
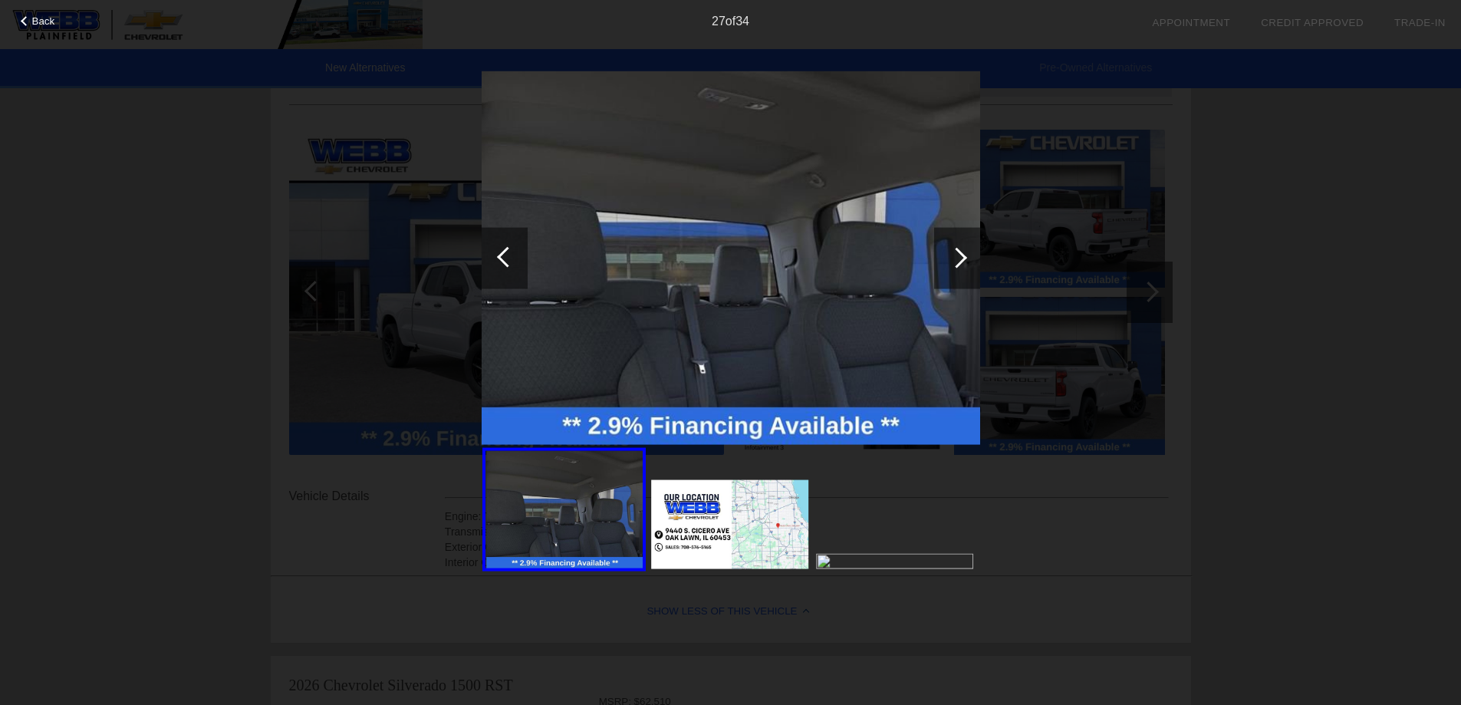
click at [961, 251] on div at bounding box center [957, 257] width 46 height 61
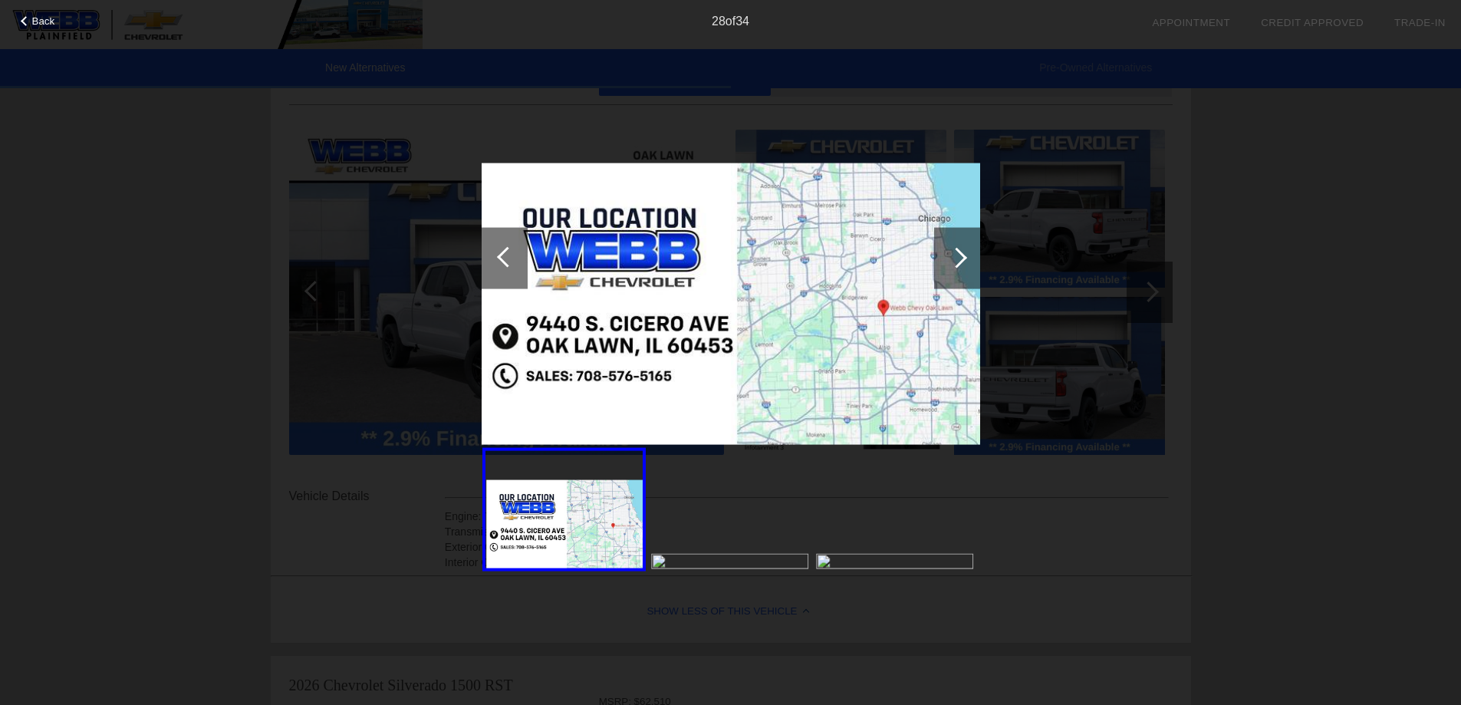
click at [961, 251] on div at bounding box center [957, 257] width 46 height 61
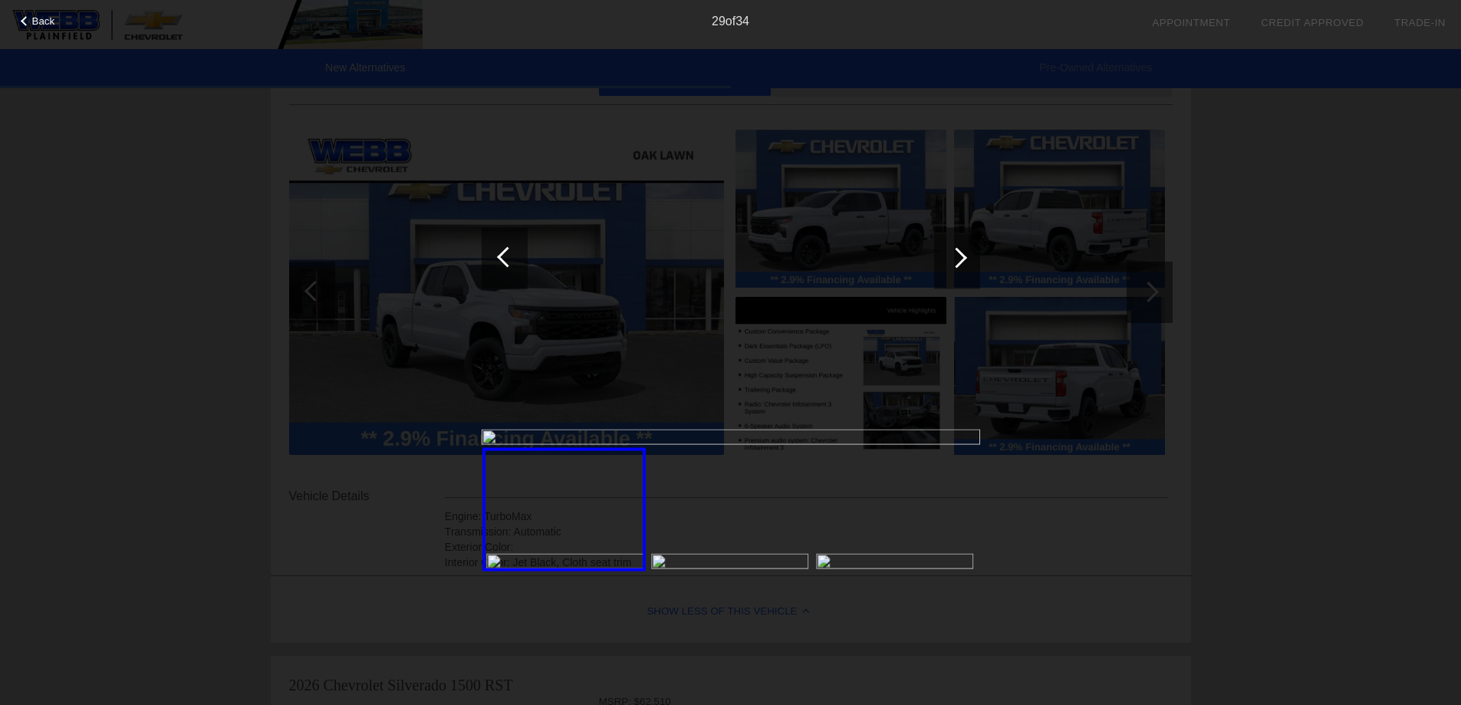
click at [961, 251] on div at bounding box center [957, 257] width 46 height 61
